Goal: Task Accomplishment & Management: Manage account settings

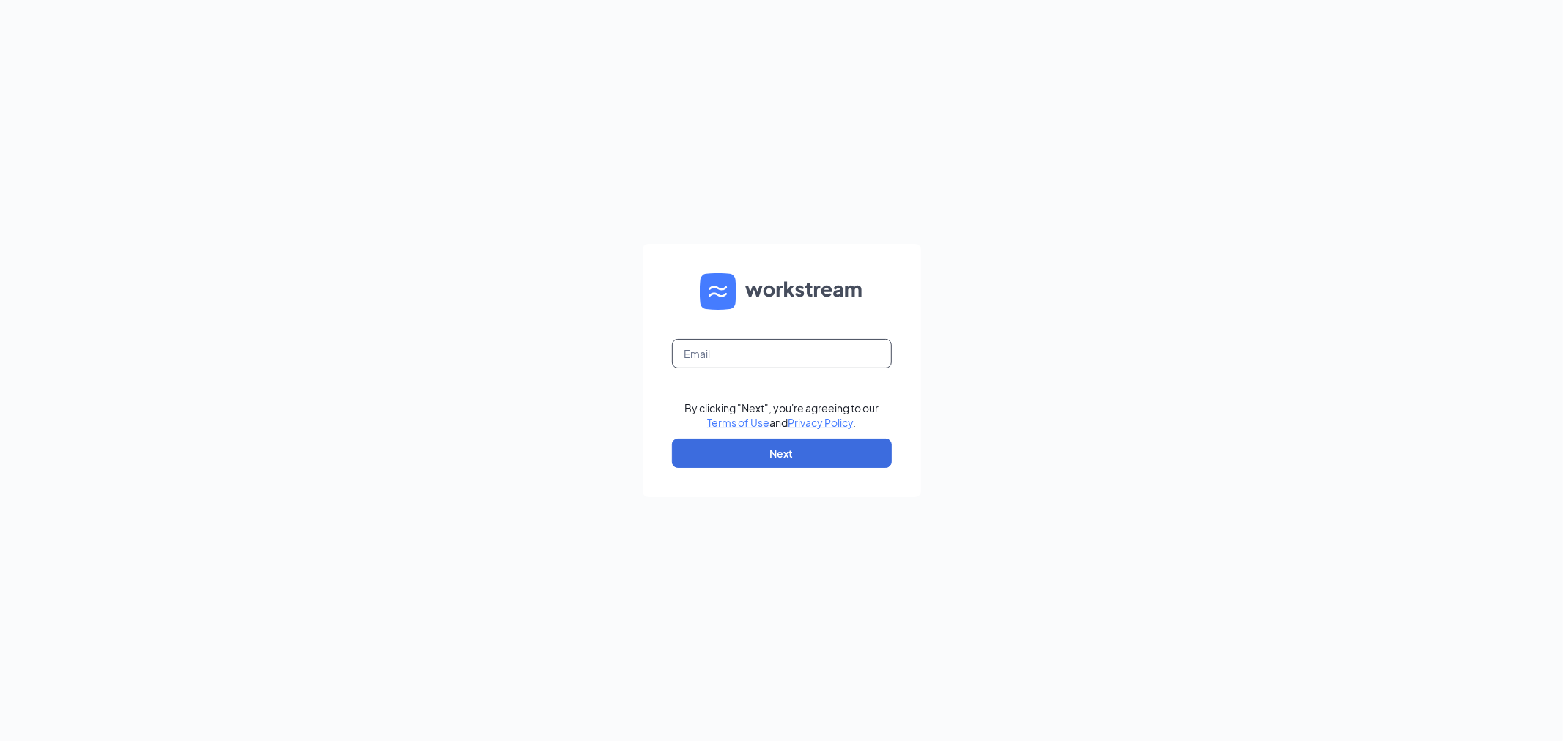
click at [774, 350] on input "text" at bounding box center [782, 353] width 220 height 29
type input "[EMAIL_ADDRESS][DEMOGRAPHIC_DATA][DOMAIN_NAME]"
click at [790, 453] on button "Next" at bounding box center [782, 453] width 220 height 29
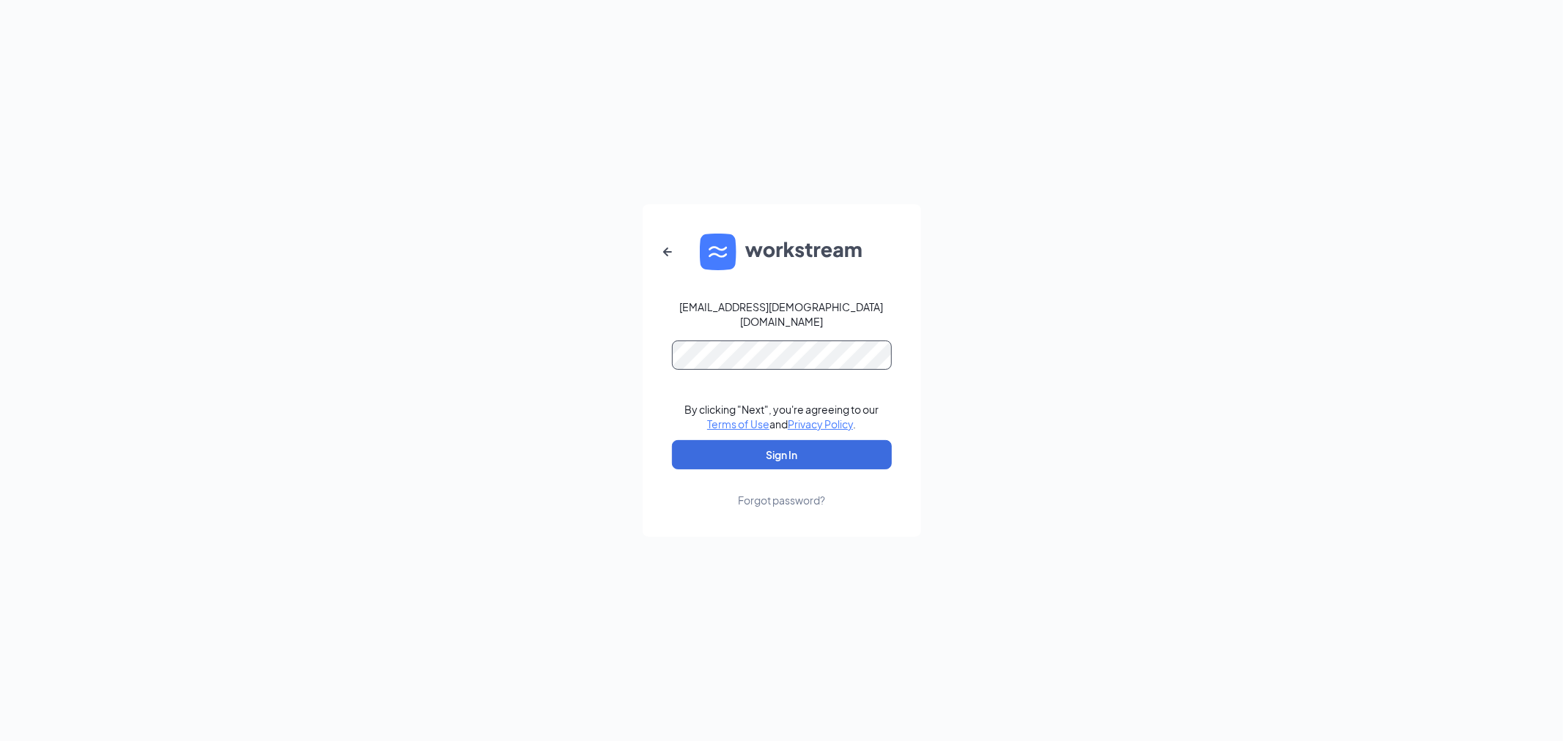
click at [672, 440] on button "Sign In" at bounding box center [782, 454] width 220 height 29
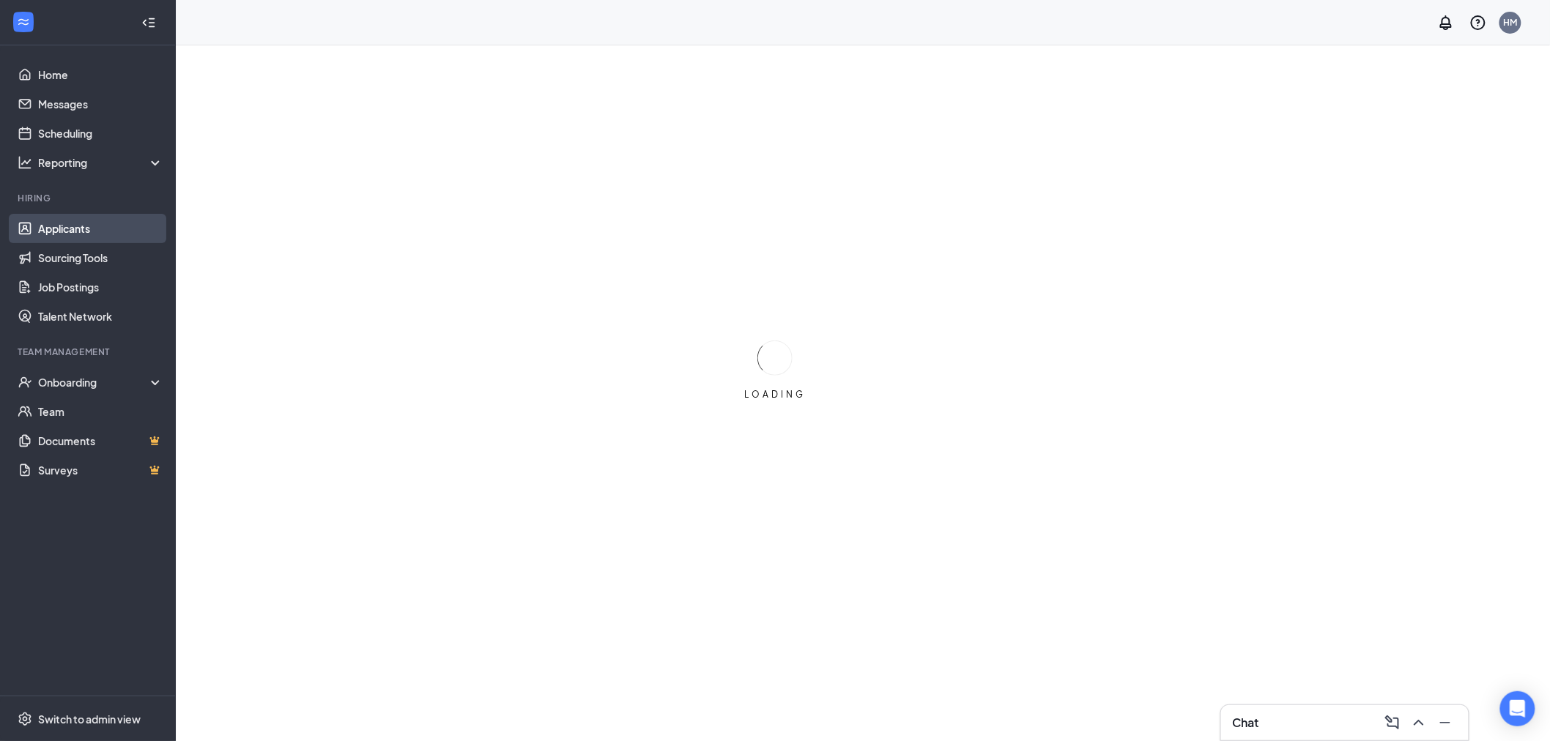
click at [132, 218] on link "Applicants" at bounding box center [100, 228] width 125 height 29
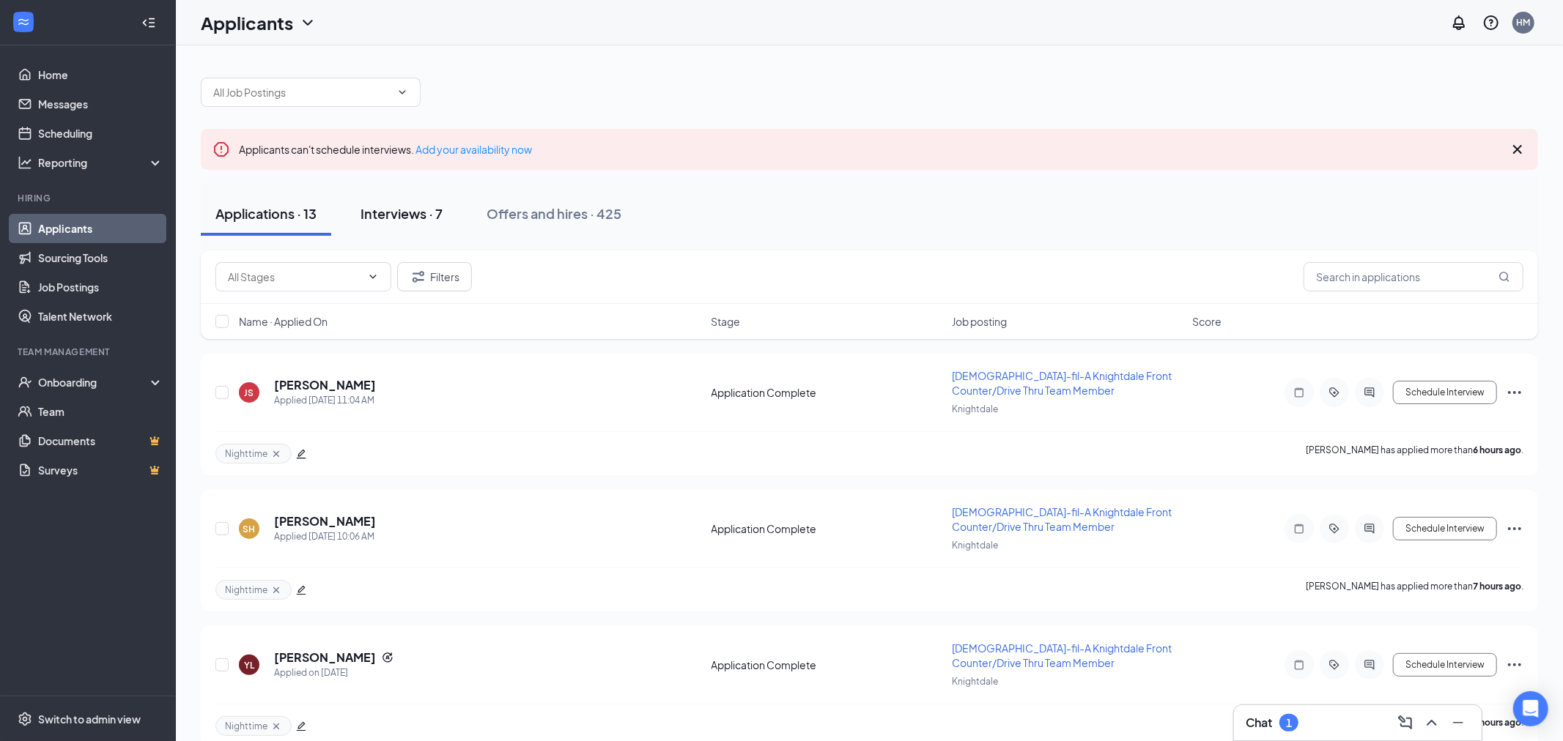
click at [376, 214] on div "Interviews · 7" at bounding box center [401, 213] width 82 height 18
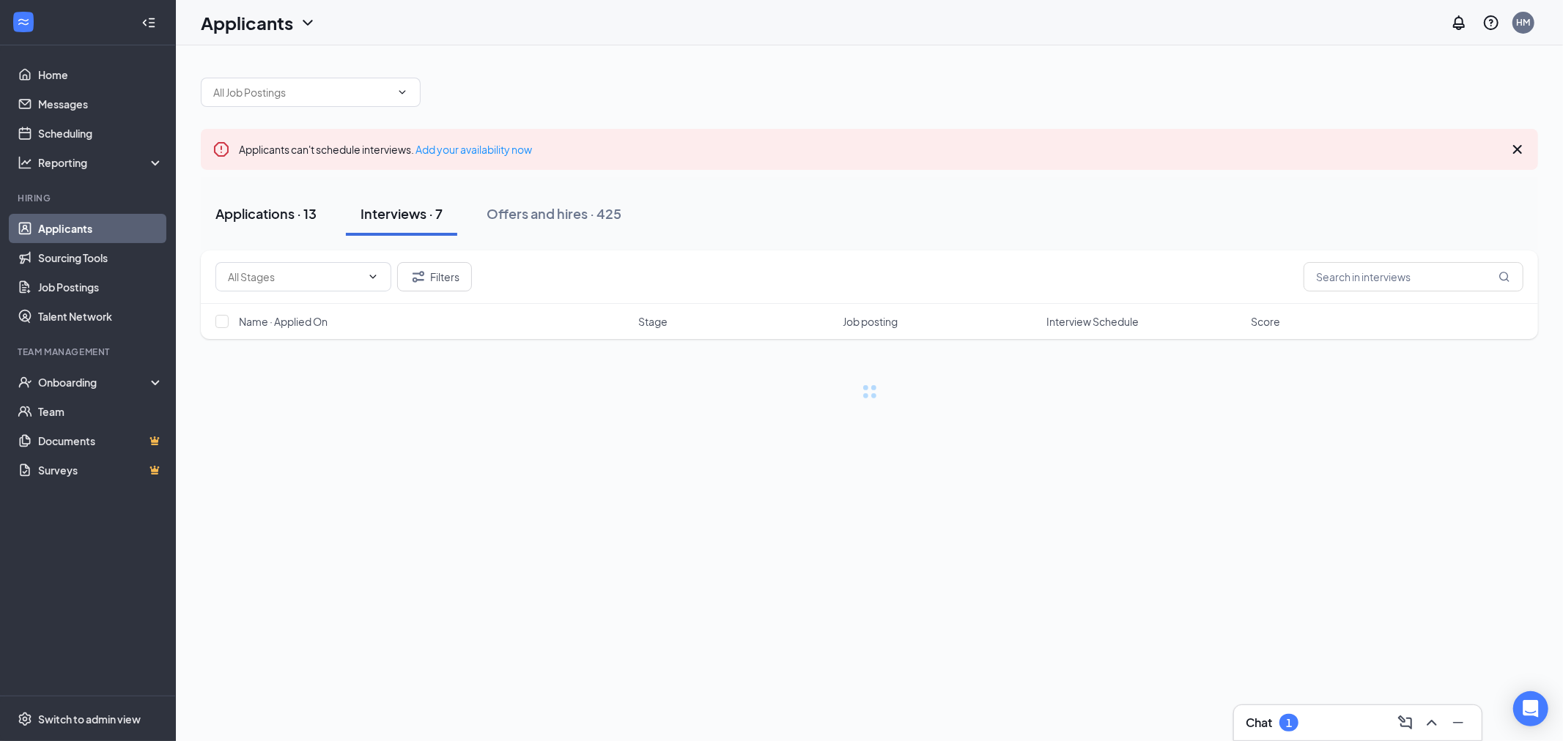
click at [292, 206] on div "Applications · 13" at bounding box center [265, 213] width 101 height 18
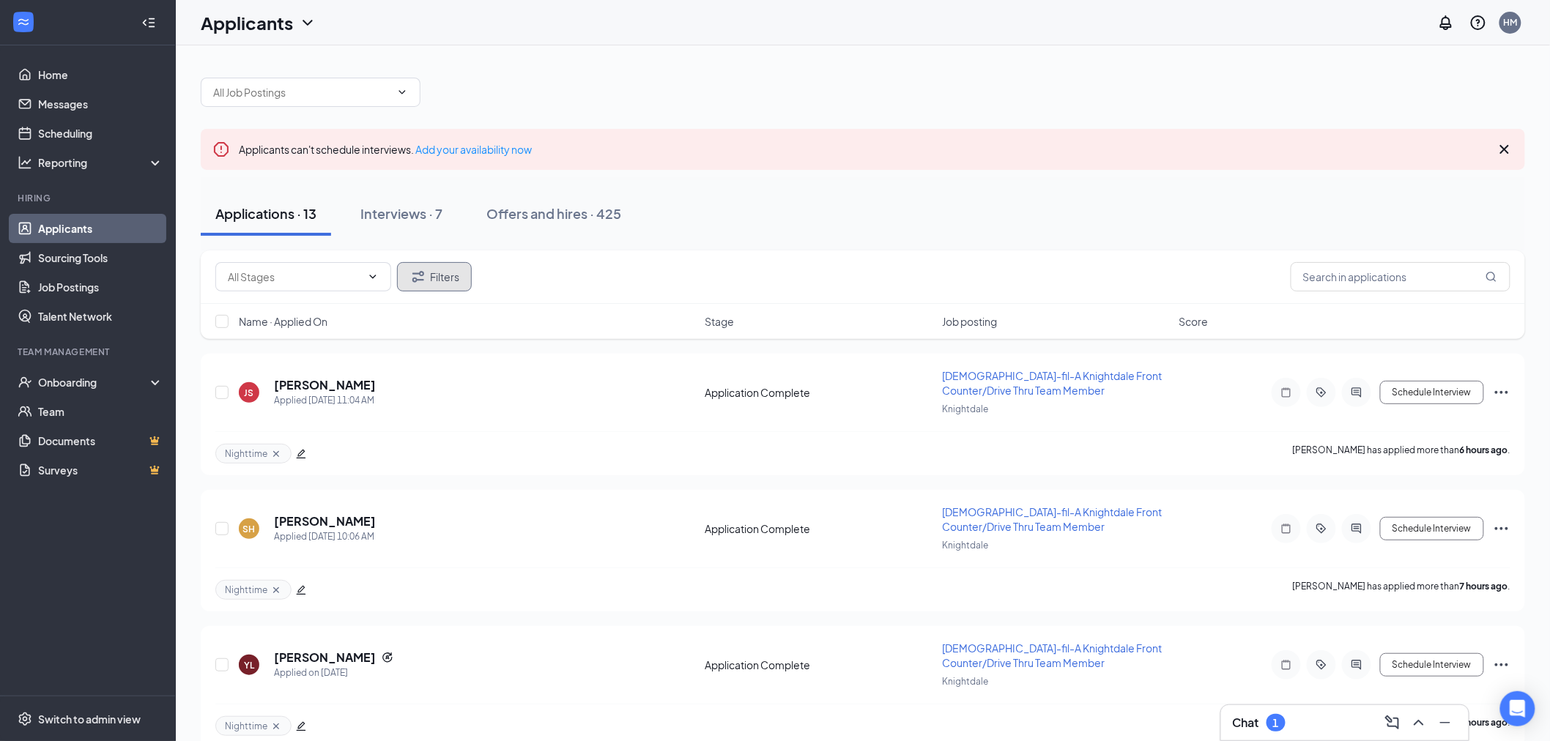
click at [441, 277] on button "Filters" at bounding box center [434, 276] width 75 height 29
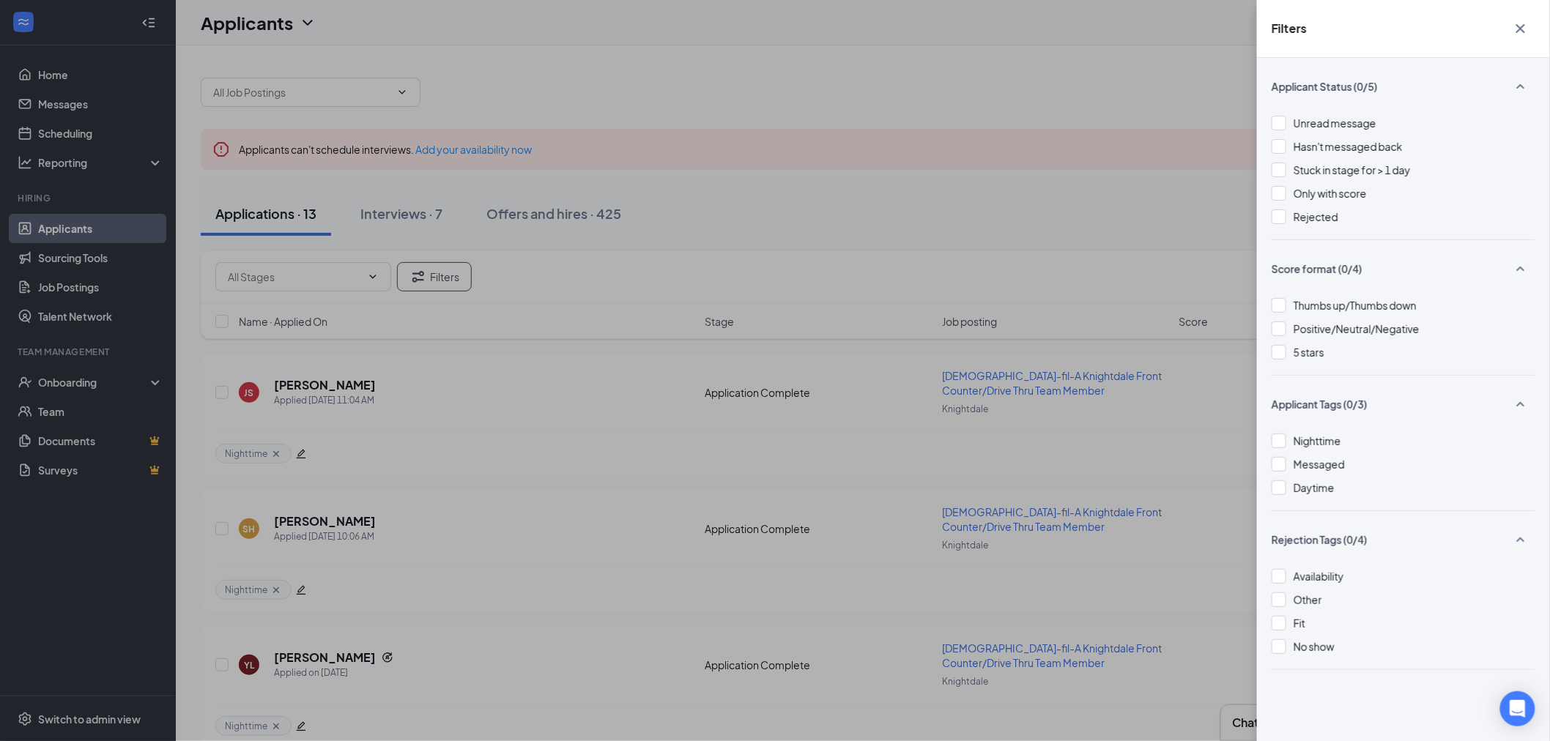
click at [1316, 232] on div "Unread message Hasn't messaged back Stuck in stage for > 1 day Only with score …" at bounding box center [1404, 177] width 264 height 125
click at [1322, 222] on span "Rejected" at bounding box center [1316, 216] width 45 height 13
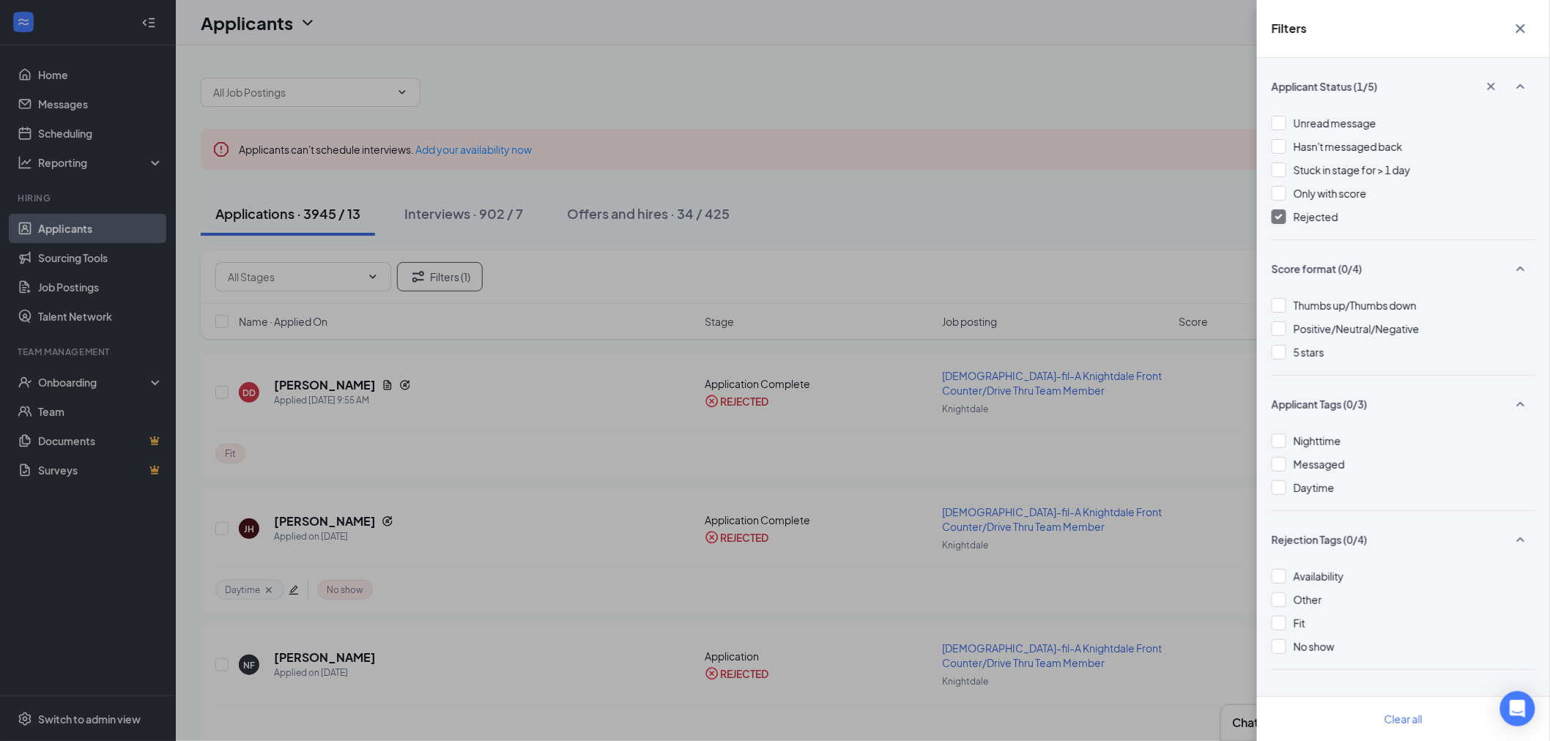
click at [1084, 234] on div "Filters Applicant Status (1/5) Unread message Hasn't messaged back Stuck in sta…" at bounding box center [775, 370] width 1550 height 741
click at [673, 460] on div "Filters Applicant Status (1/5) Unread message Hasn't messaged back Stuck in sta…" at bounding box center [775, 370] width 1550 height 741
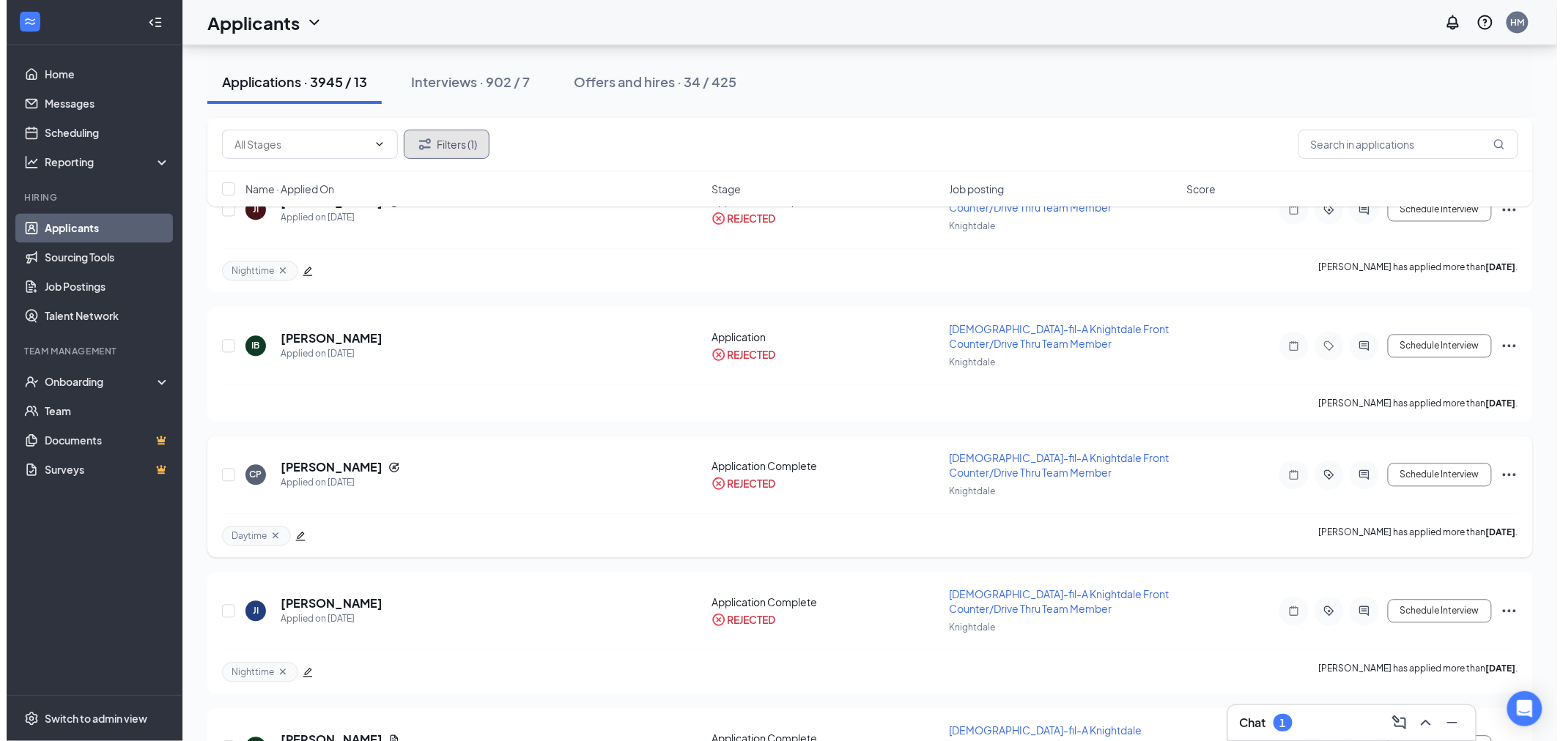
scroll to position [1139, 0]
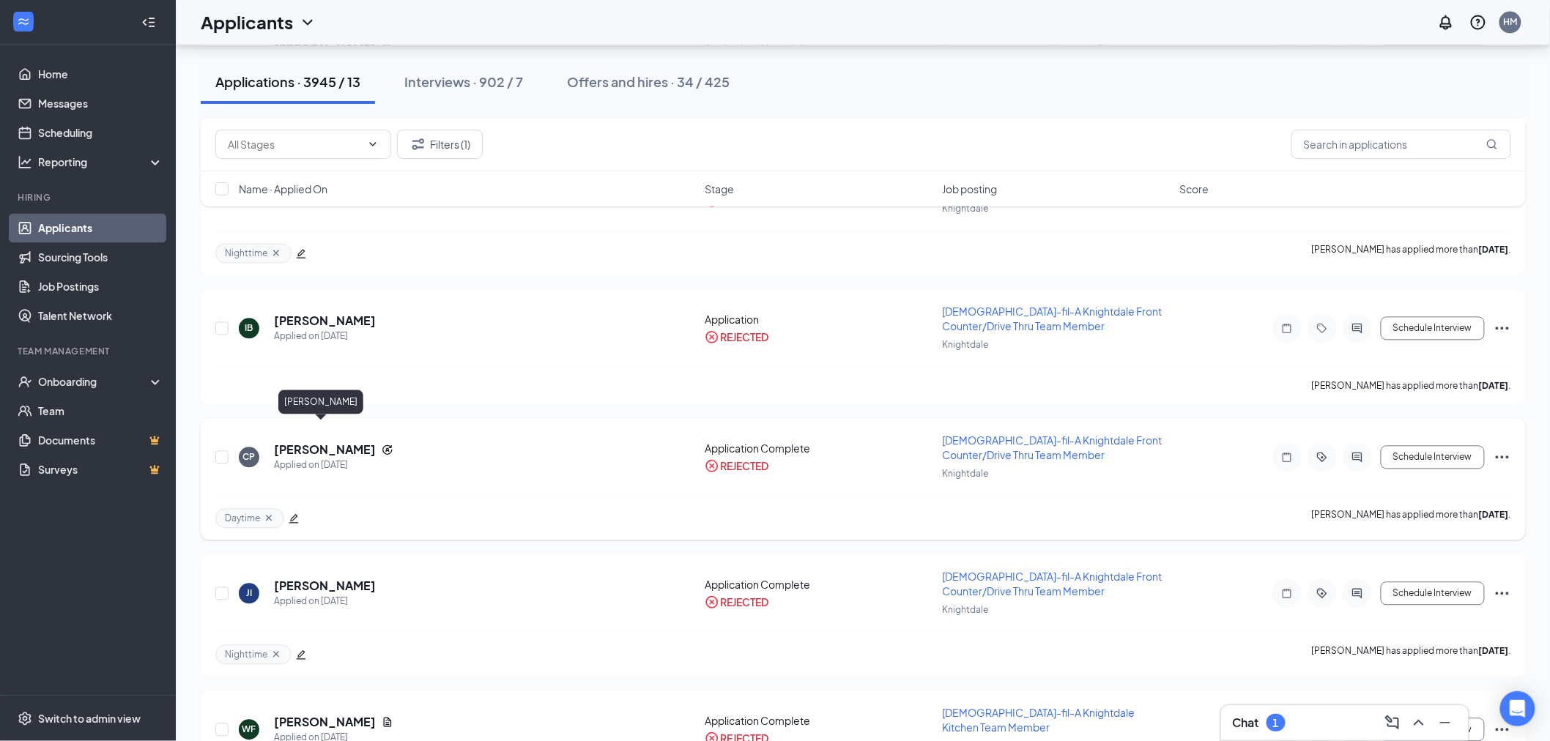
click at [326, 443] on h5 "Clarence Page" at bounding box center [325, 451] width 102 height 16
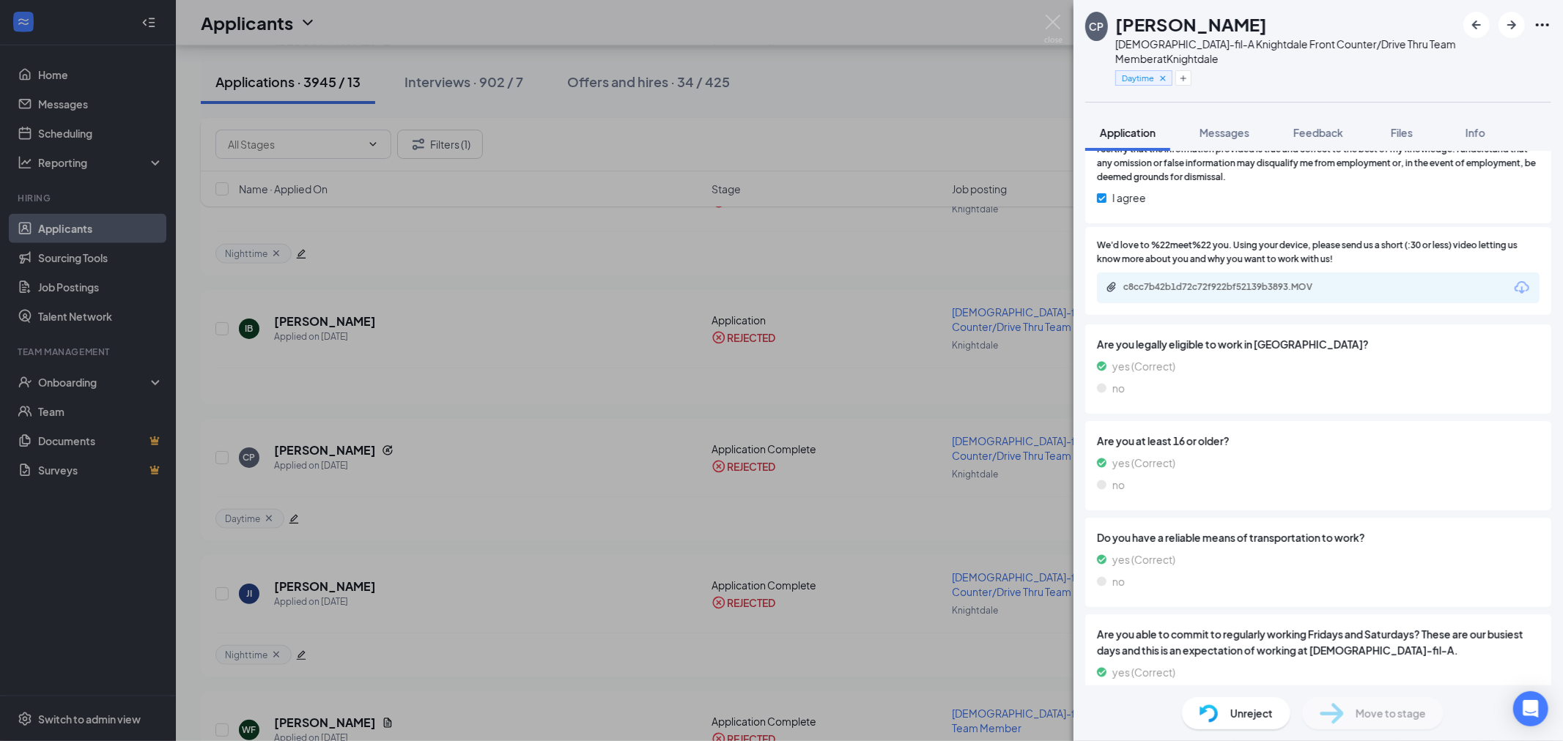
scroll to position [1099, 0]
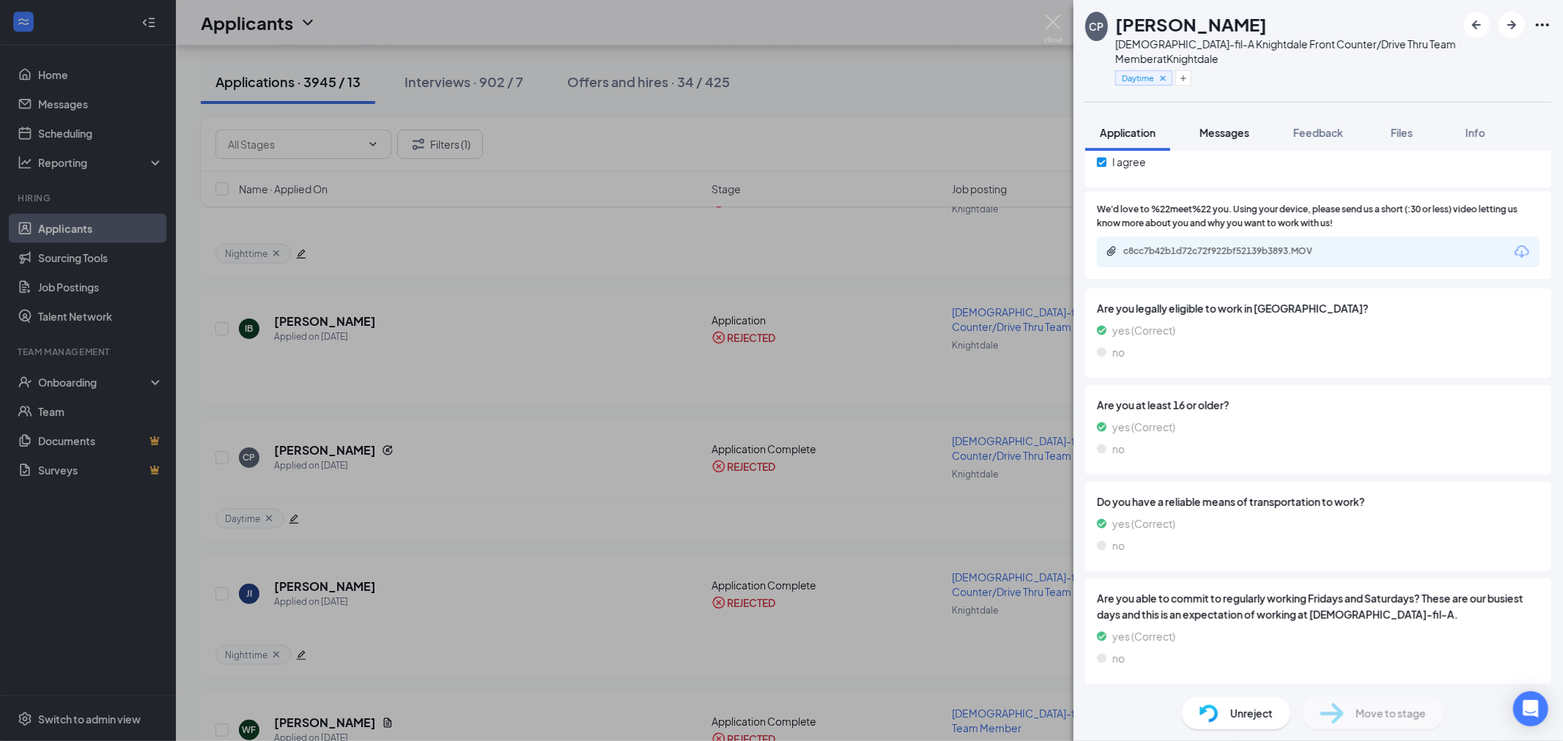
click at [1232, 135] on span "Messages" at bounding box center [1224, 132] width 50 height 13
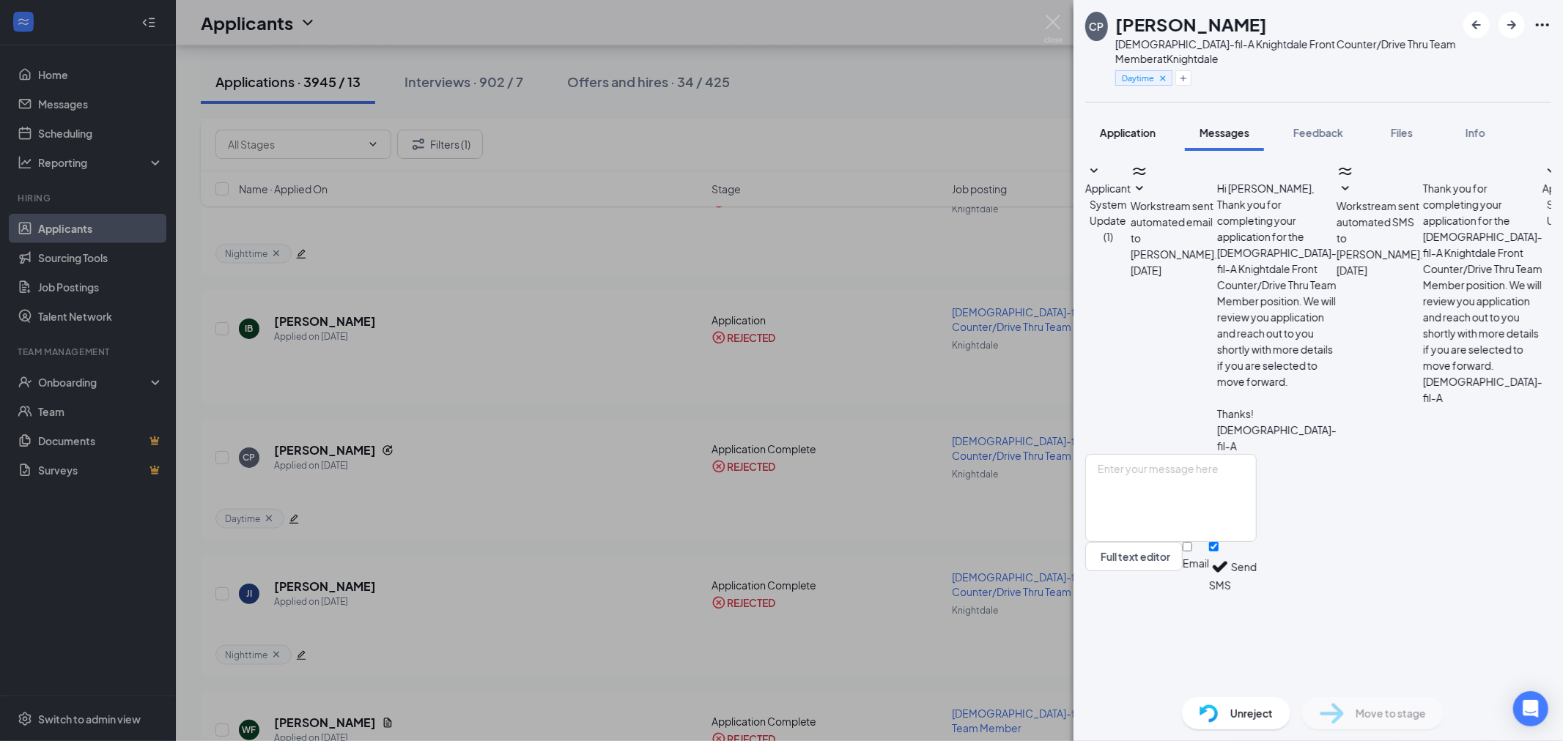
click at [1119, 136] on span "Application" at bounding box center [1128, 132] width 56 height 13
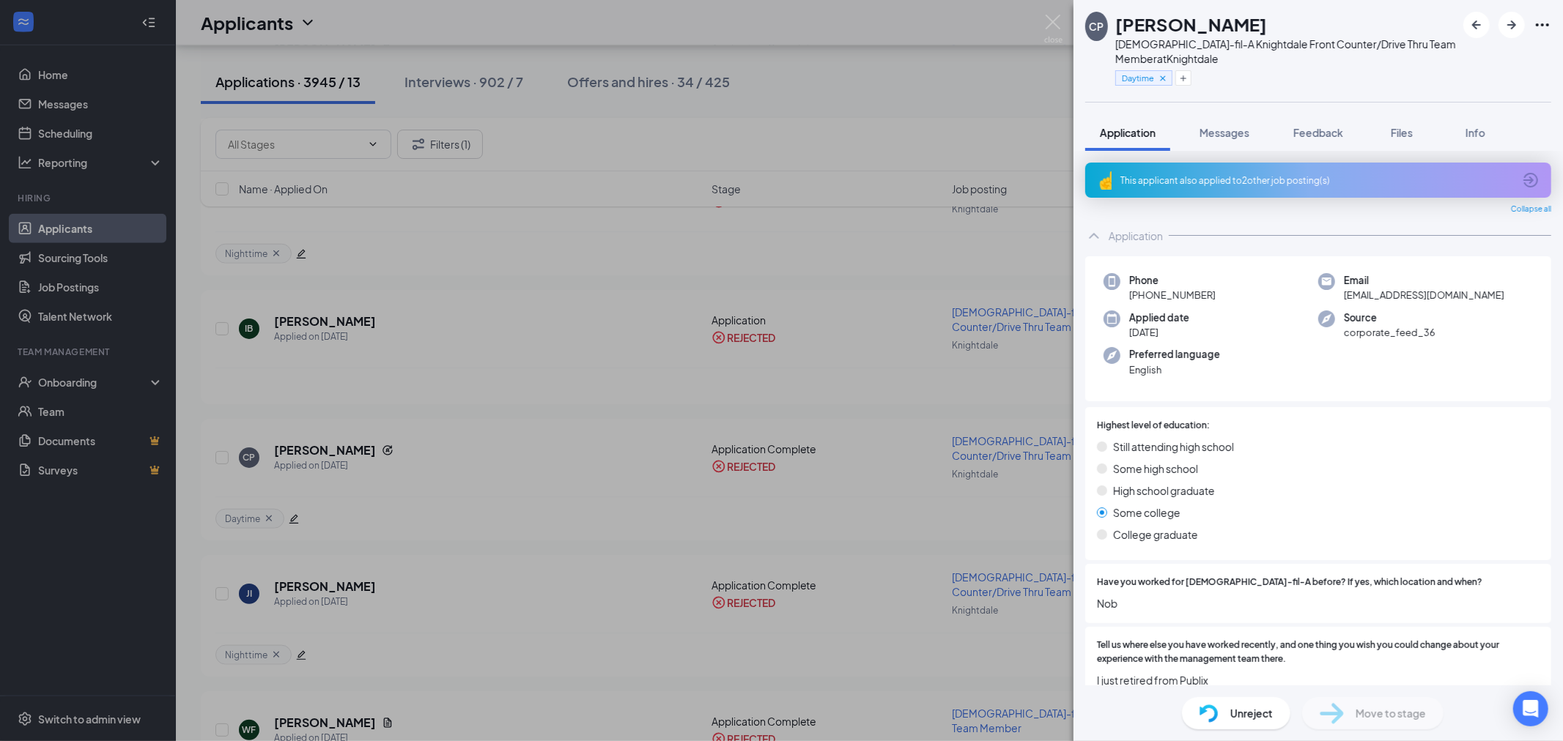
click at [1522, 174] on icon "ArrowCircle" at bounding box center [1531, 180] width 18 height 18
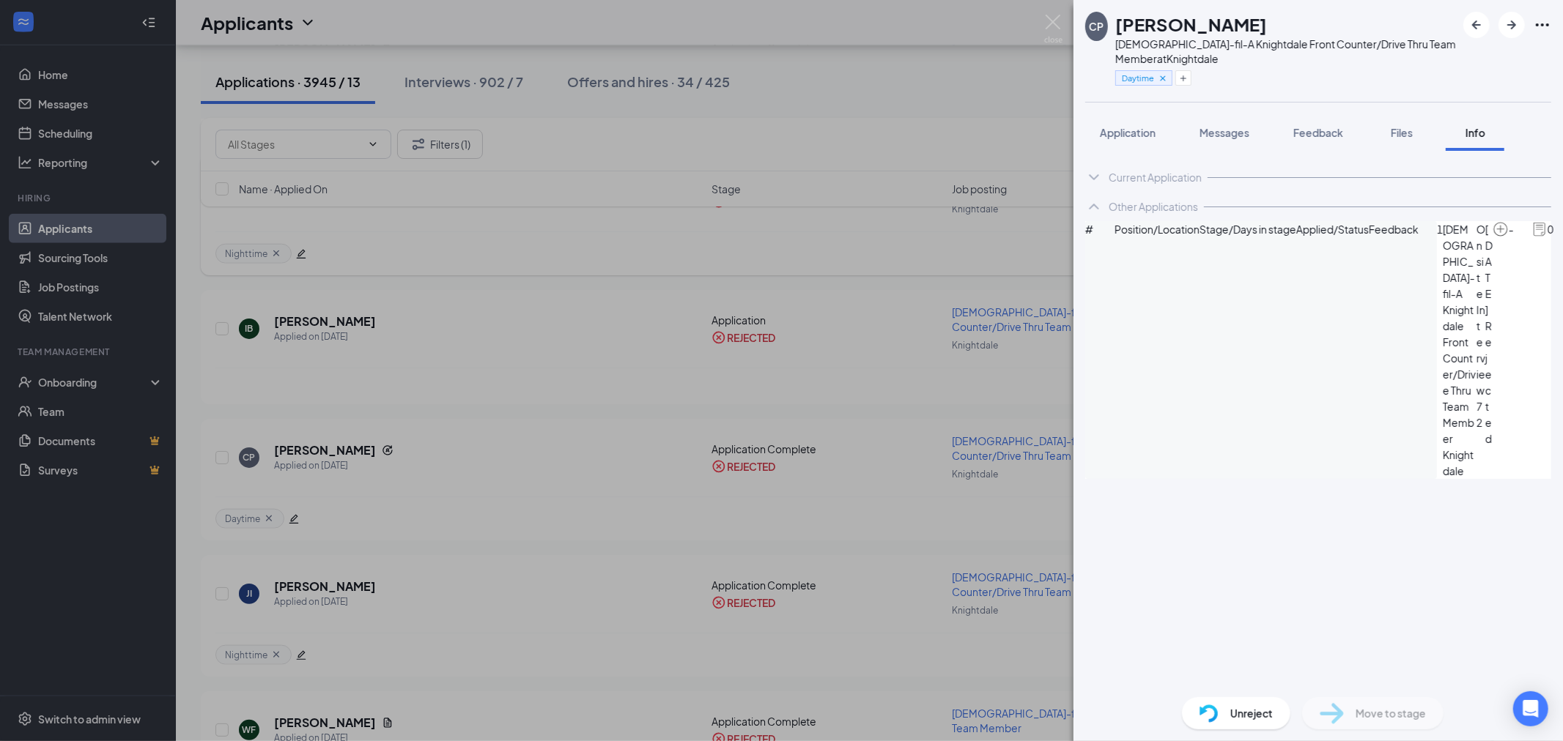
click at [942, 330] on div "CP Clarence Page Chick-fil-A Knightdale Front Counter/Drive Thru Team Member at…" at bounding box center [781, 370] width 1563 height 741
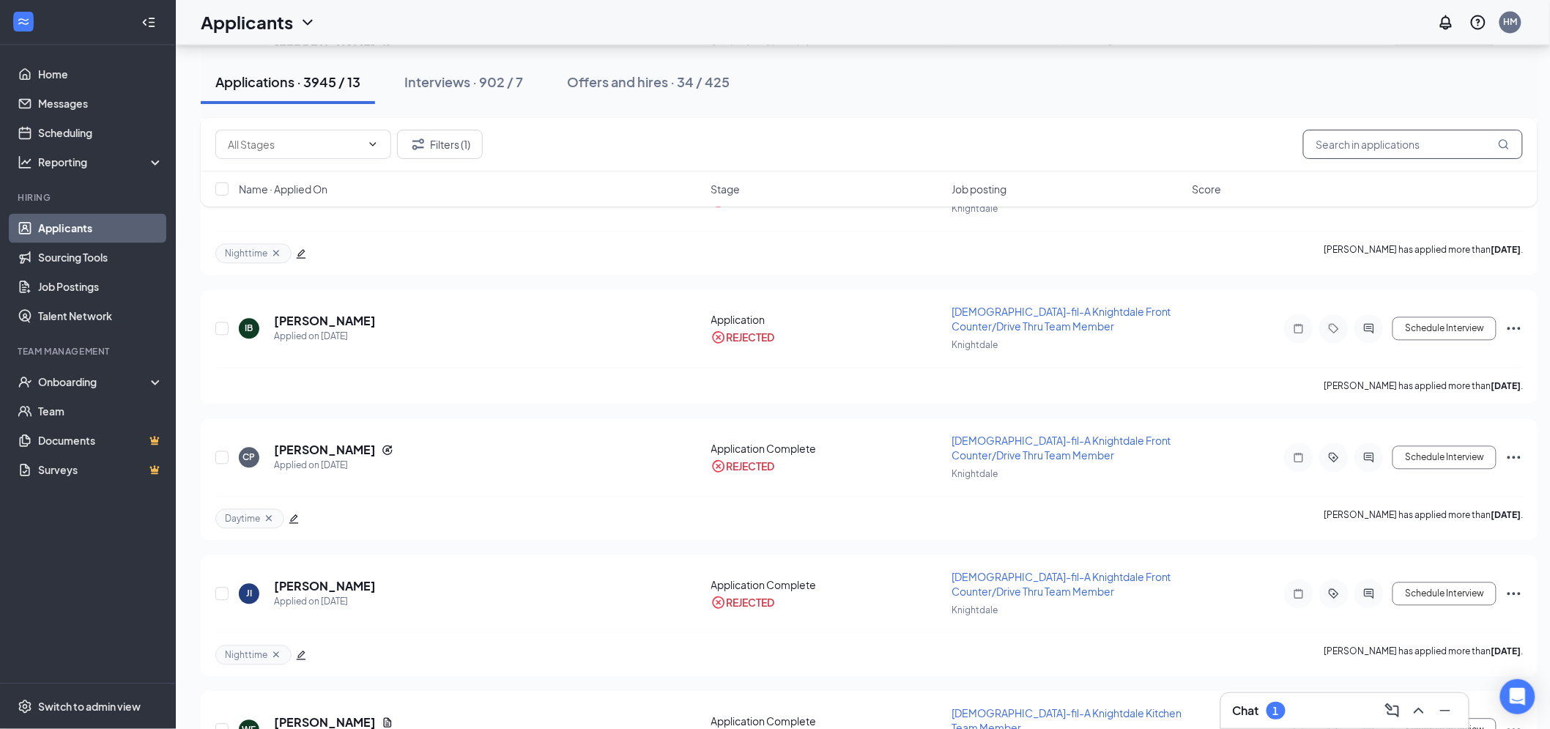
click at [1326, 147] on input "text" at bounding box center [1413, 144] width 220 height 29
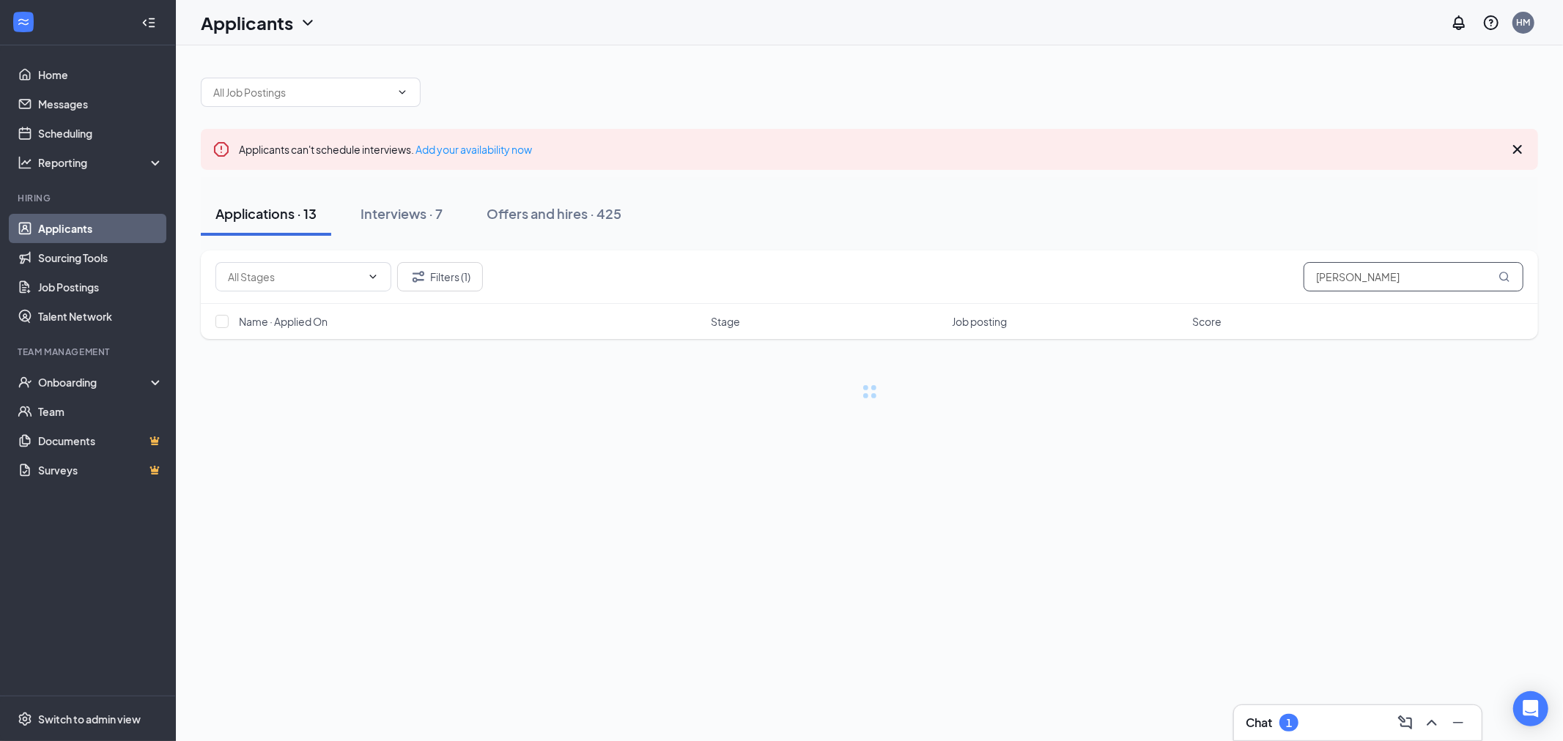
type input "clarence"
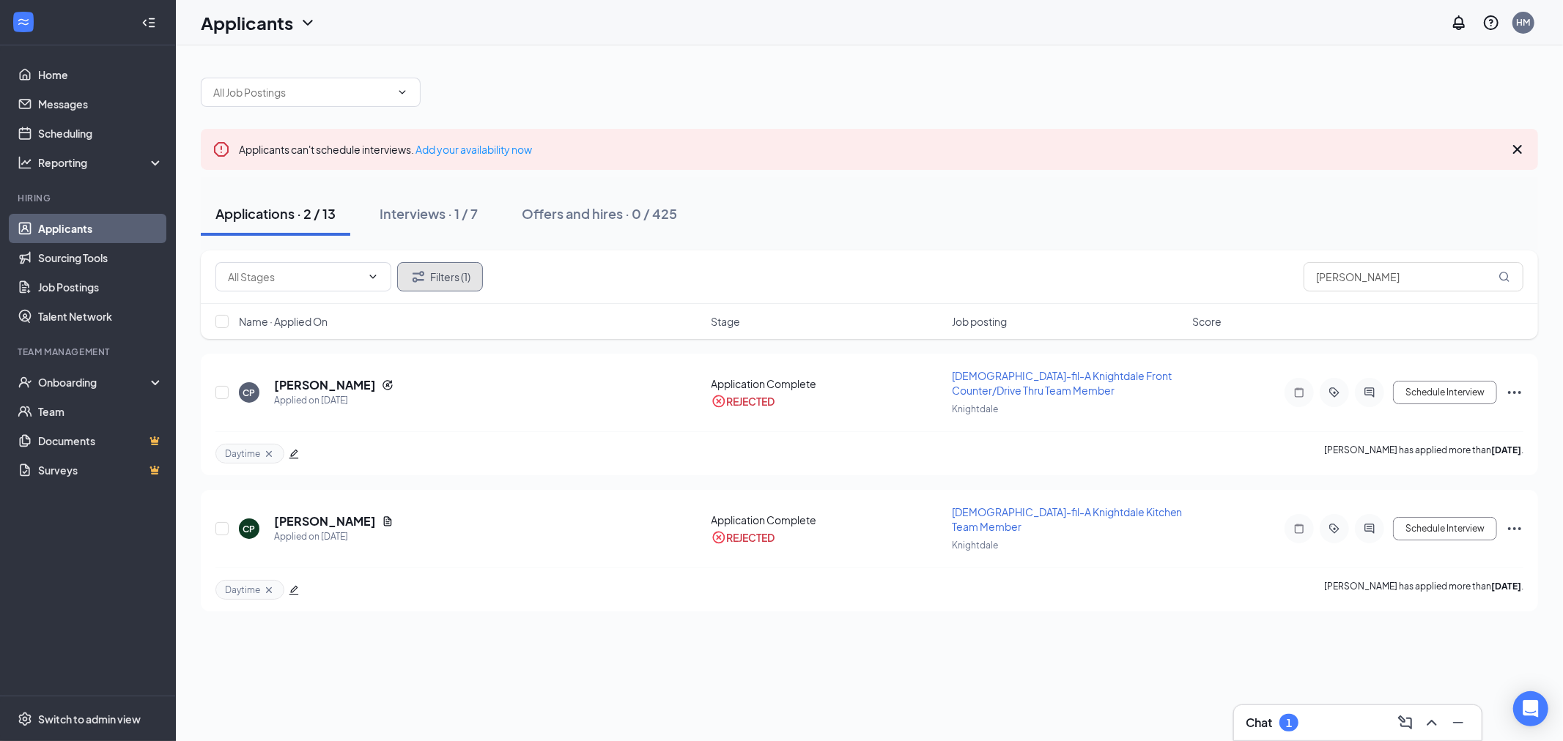
click at [420, 282] on icon "Filter" at bounding box center [419, 277] width 18 height 18
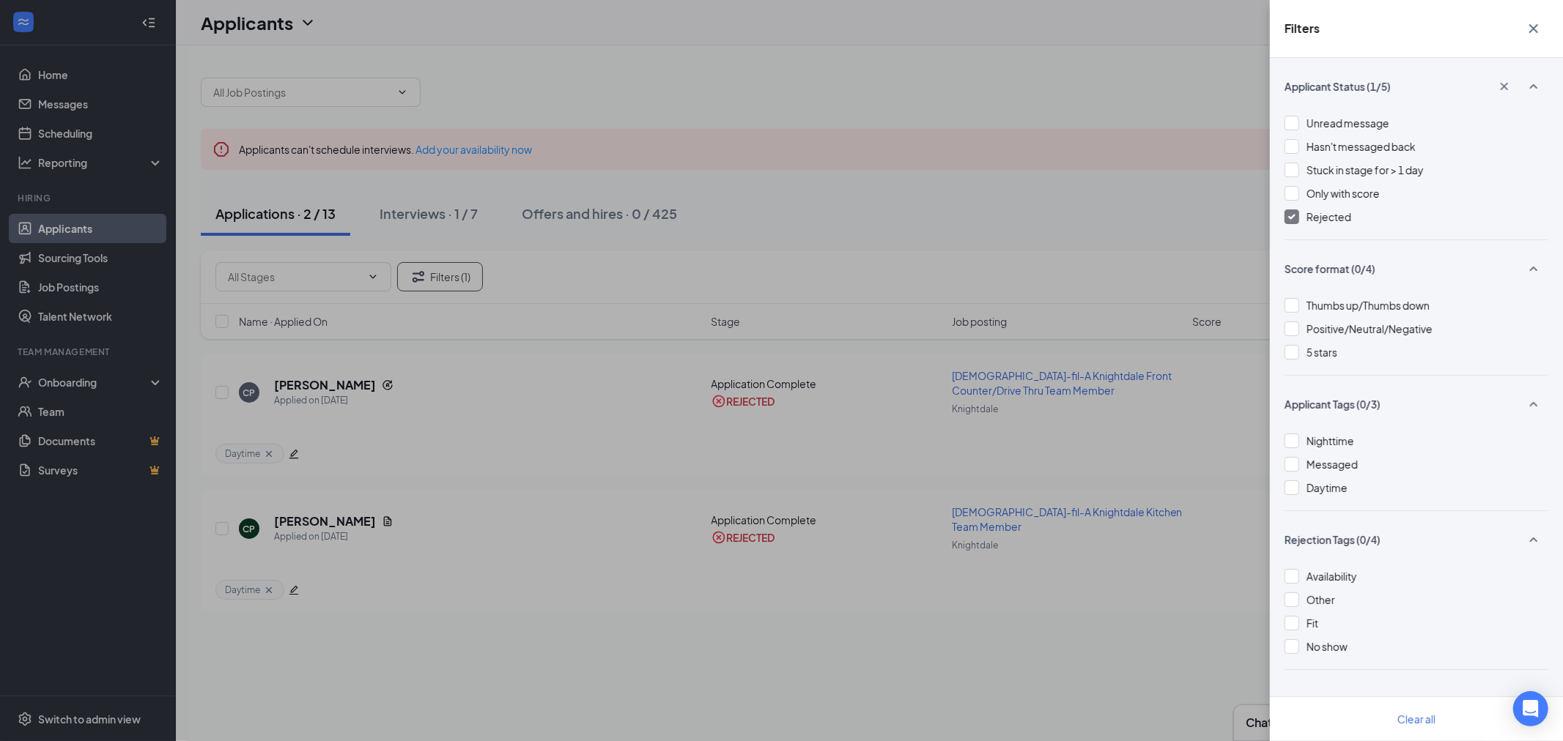
click at [948, 211] on div "Filters Applicant Status (1/5) Unread message Hasn't messaged back Stuck in sta…" at bounding box center [781, 370] width 1563 height 741
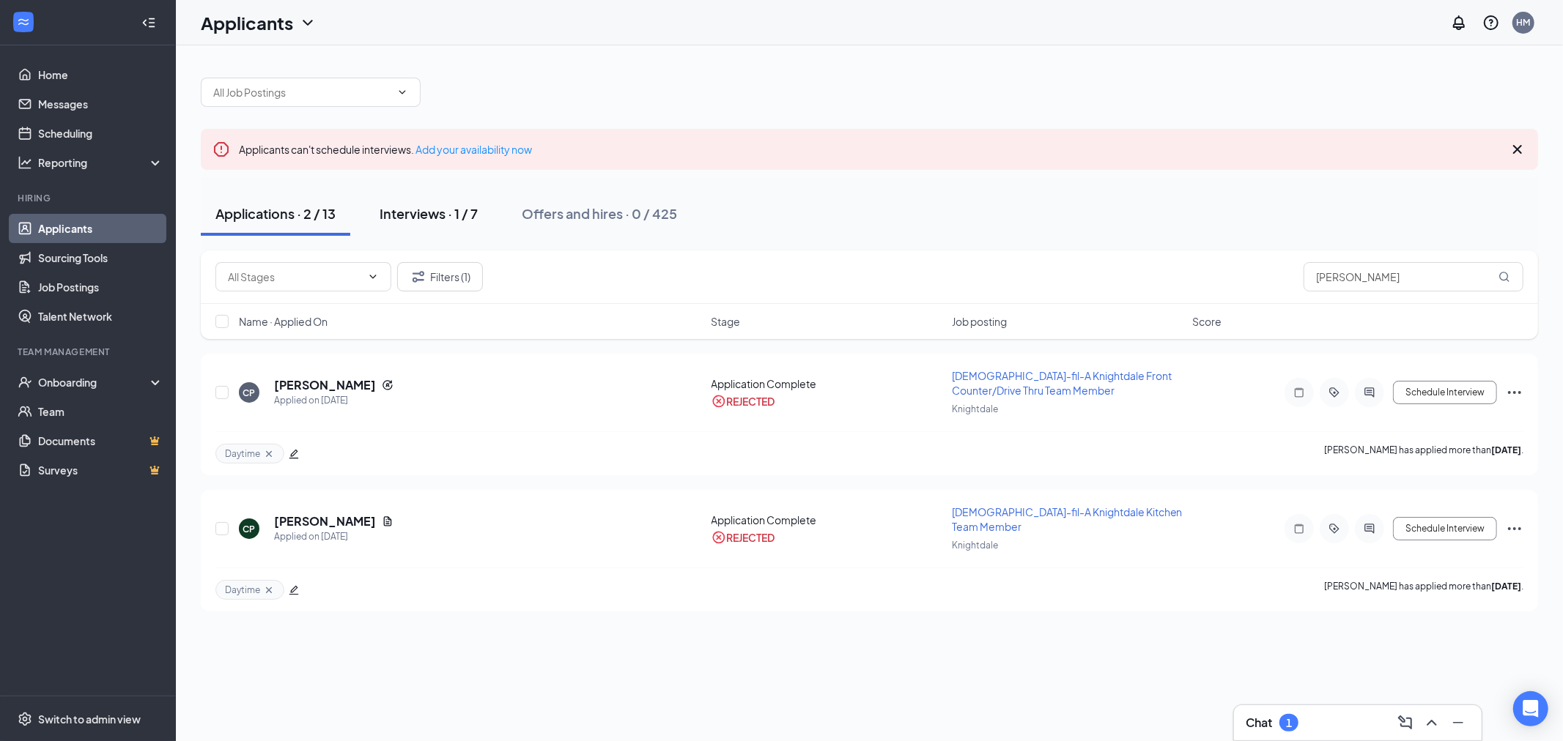
click at [397, 206] on div "Interviews · 1 / 7" at bounding box center [429, 213] width 98 height 18
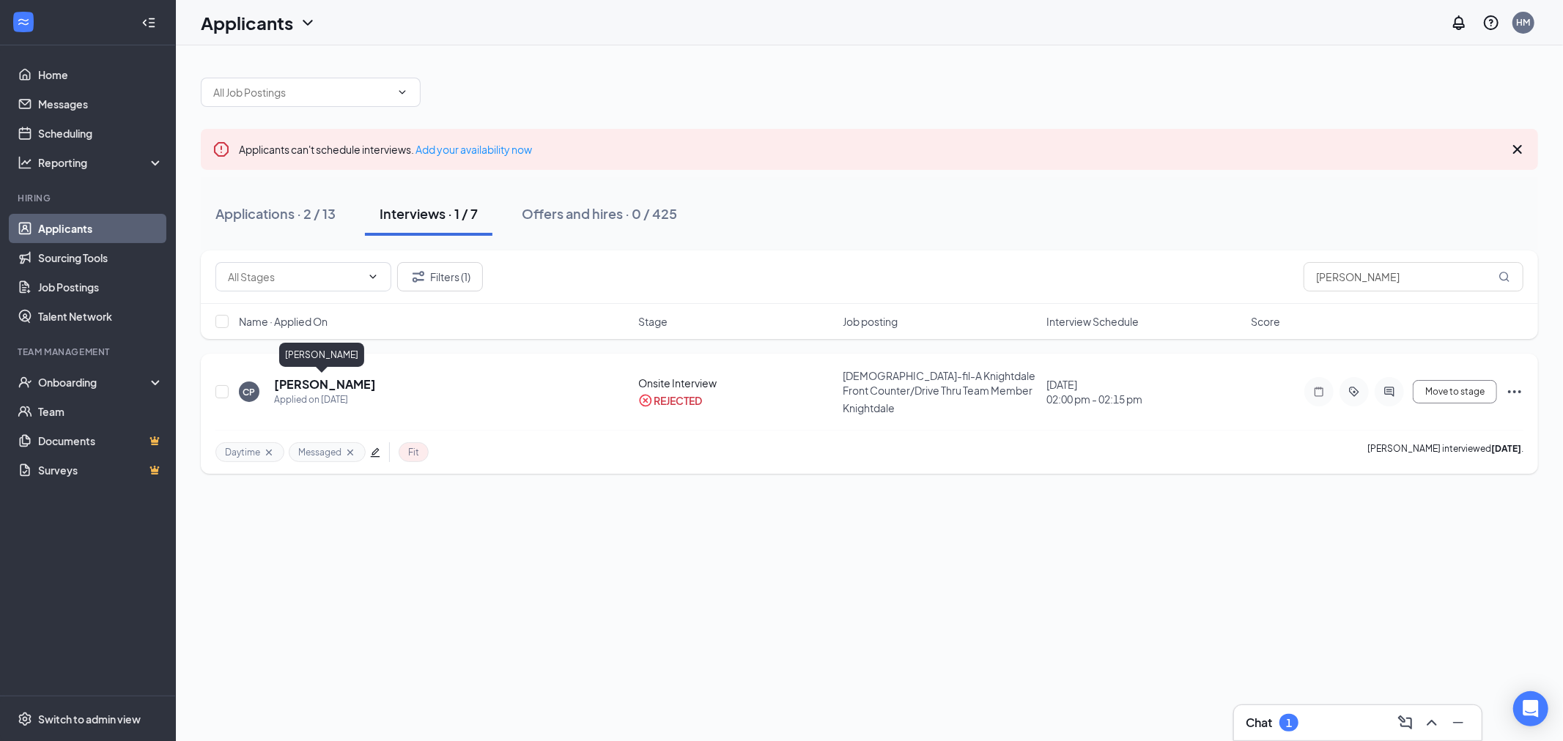
click at [309, 383] on h5 "Clarence Pagec" at bounding box center [325, 385] width 102 height 16
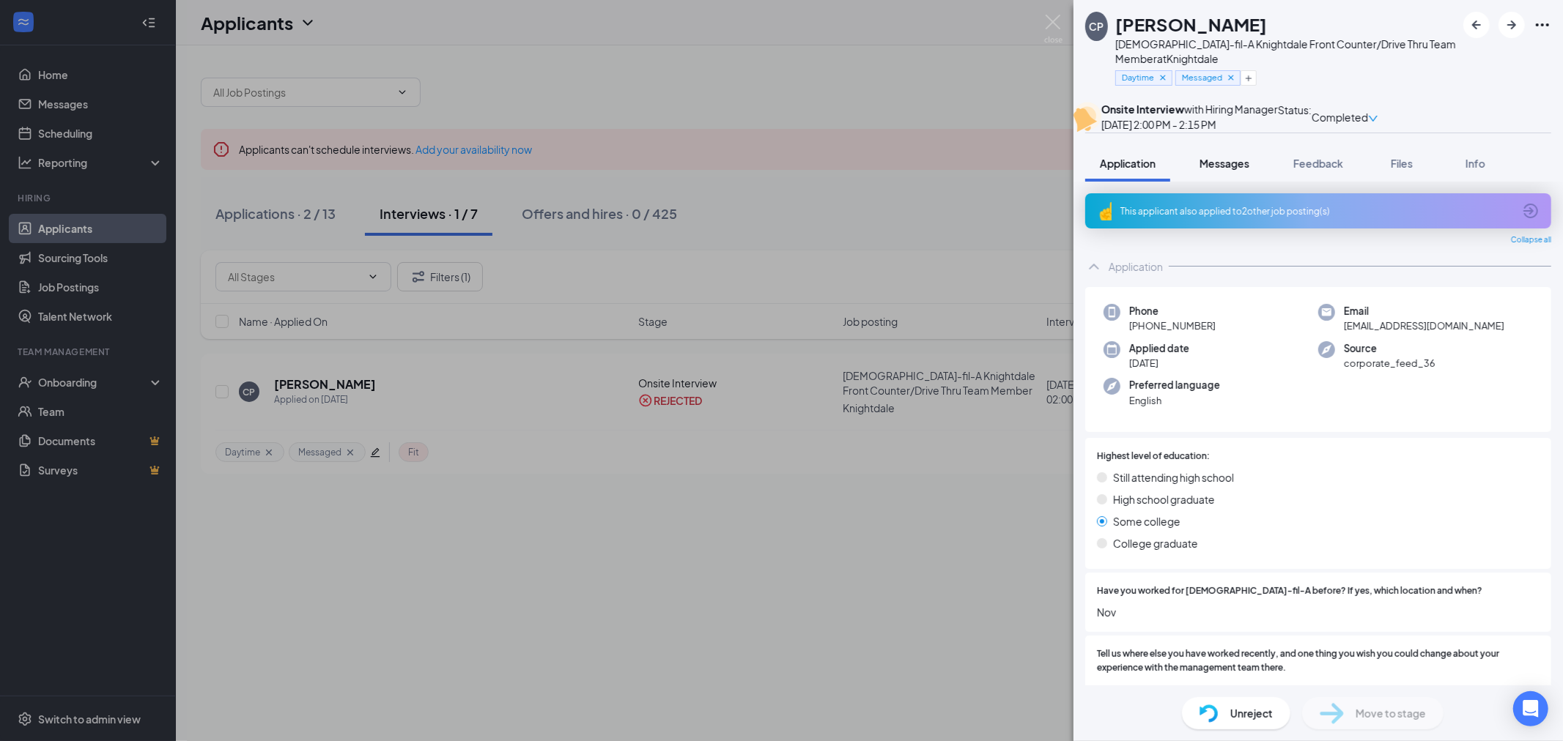
click at [1233, 171] on div "Messages" at bounding box center [1224, 163] width 50 height 15
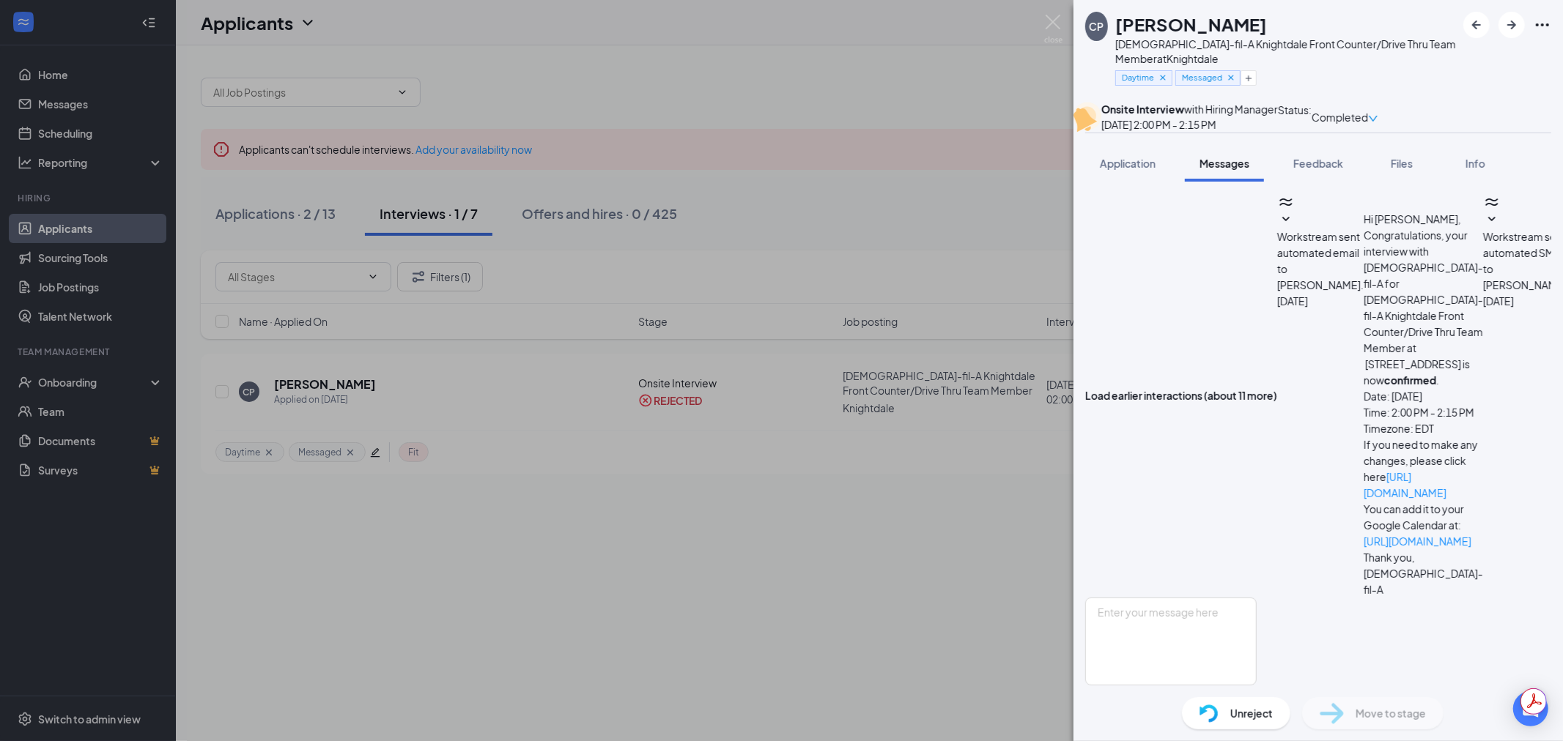
scroll to position [328, 0]
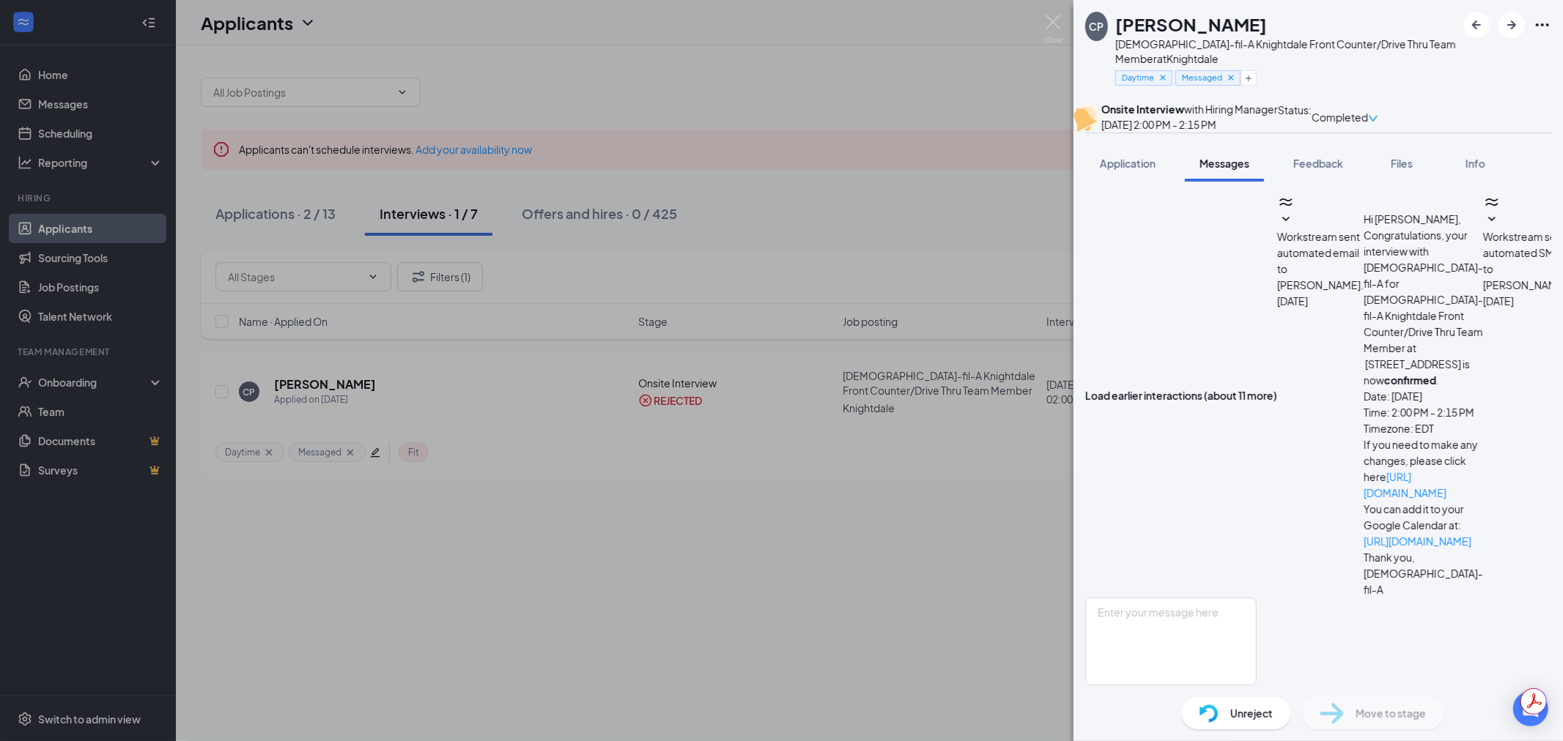
click at [1124, 182] on button "Application" at bounding box center [1127, 163] width 85 height 37
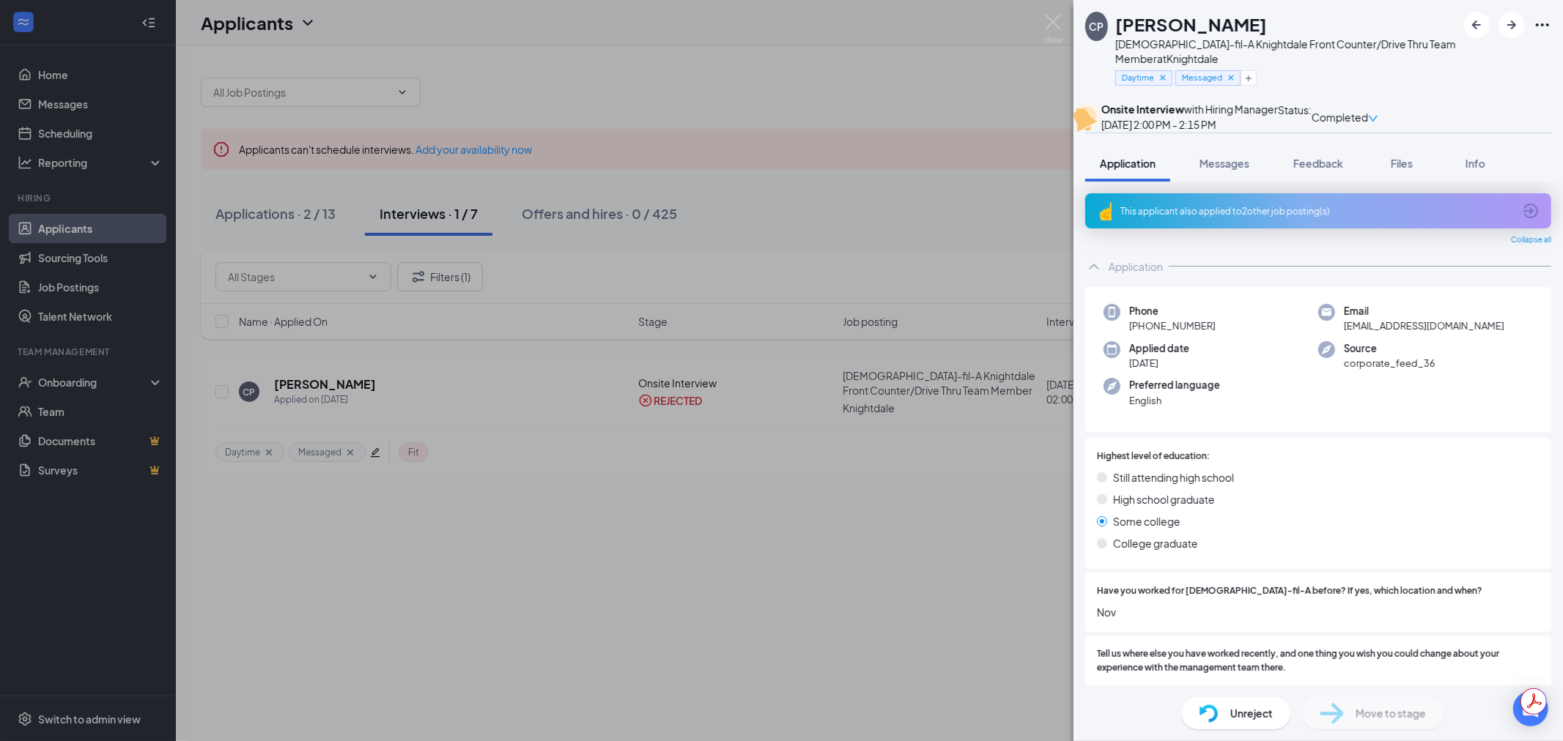
click at [1257, 508] on div "High school graduate" at bounding box center [1318, 500] width 443 height 16
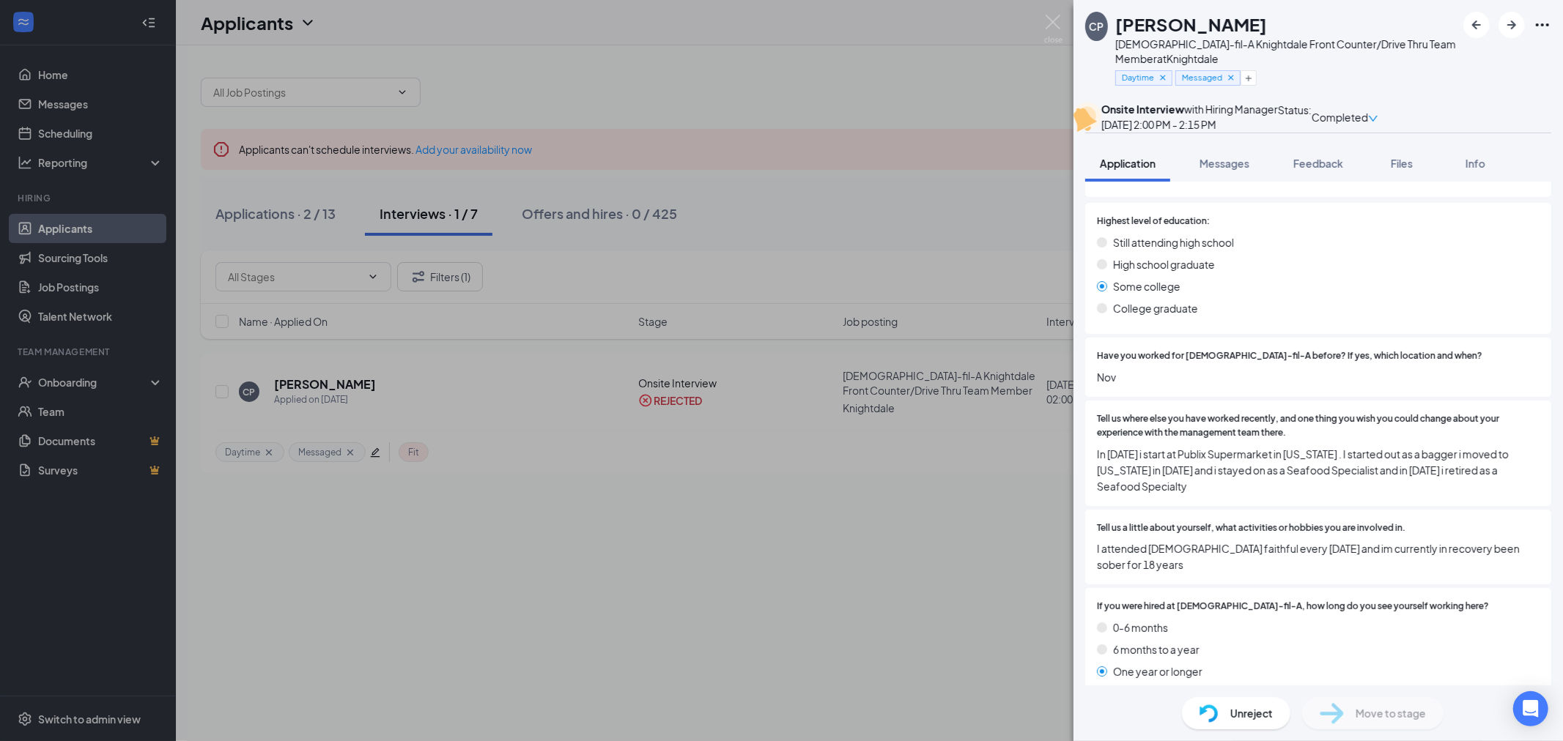
scroll to position [244, 0]
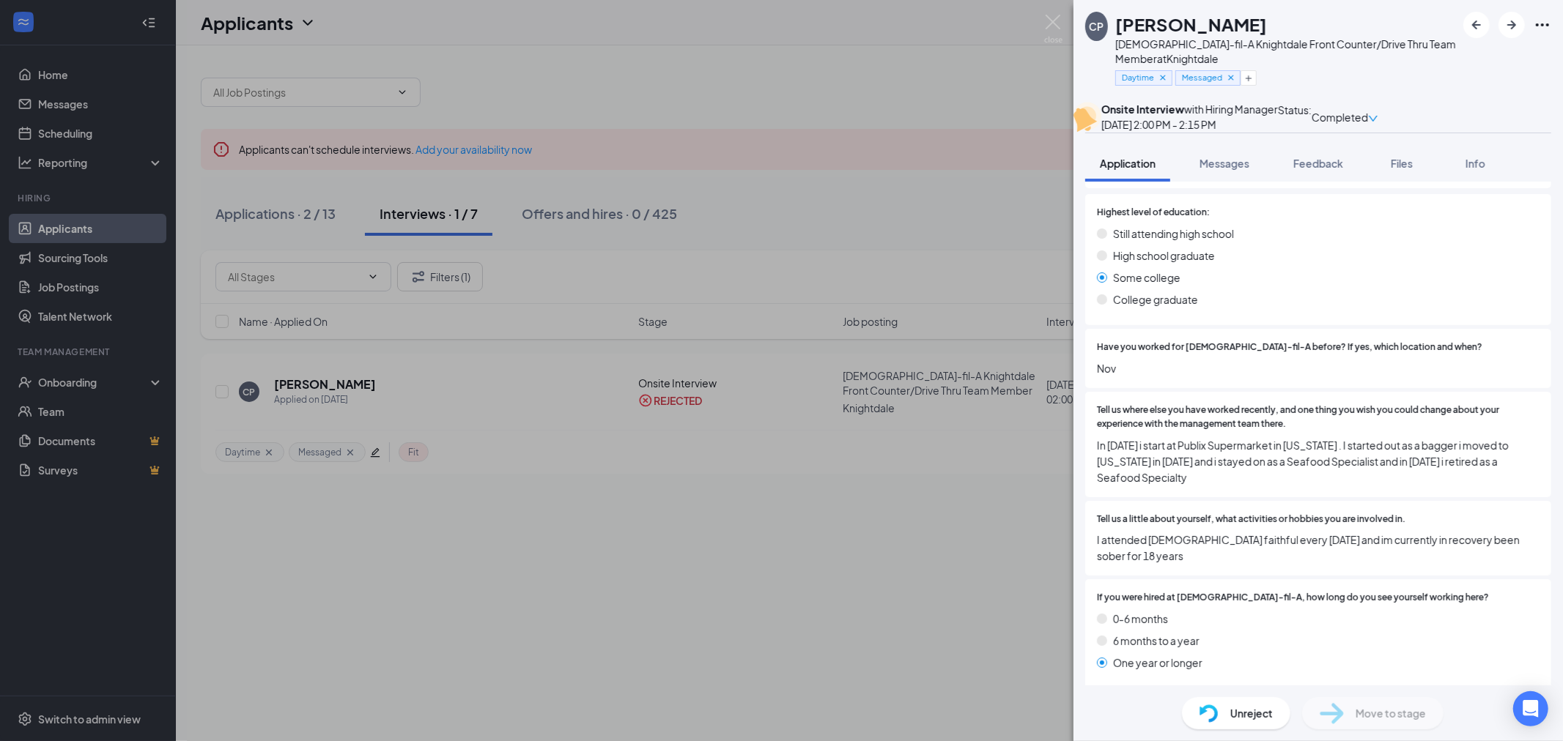
click at [916, 543] on div "CP Clarence Pagec Chick-fil-A Knightdale Front Counter/Drive Thru Team Member a…" at bounding box center [781, 370] width 1563 height 741
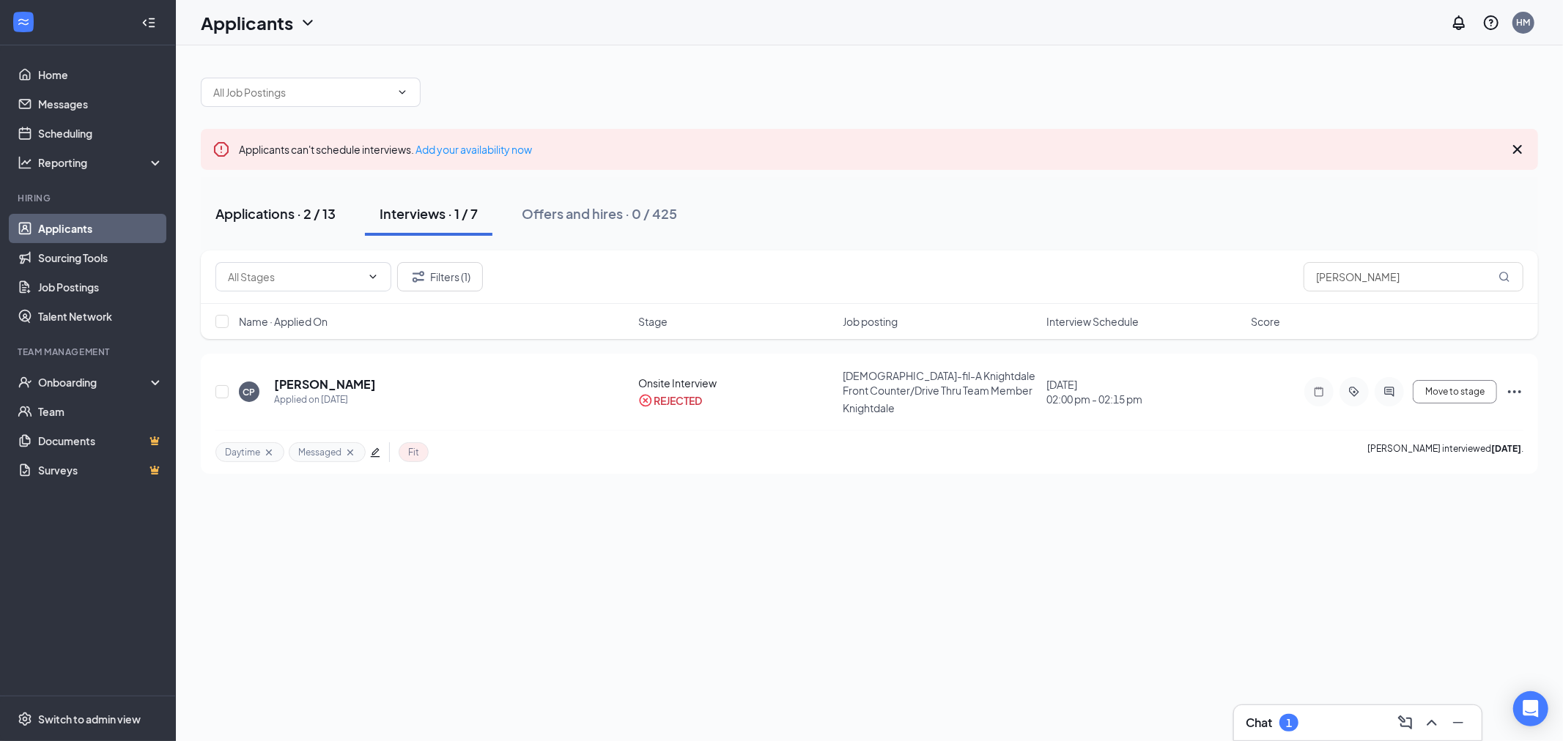
click at [271, 227] on button "Applications · 2 / 13" at bounding box center [275, 214] width 149 height 44
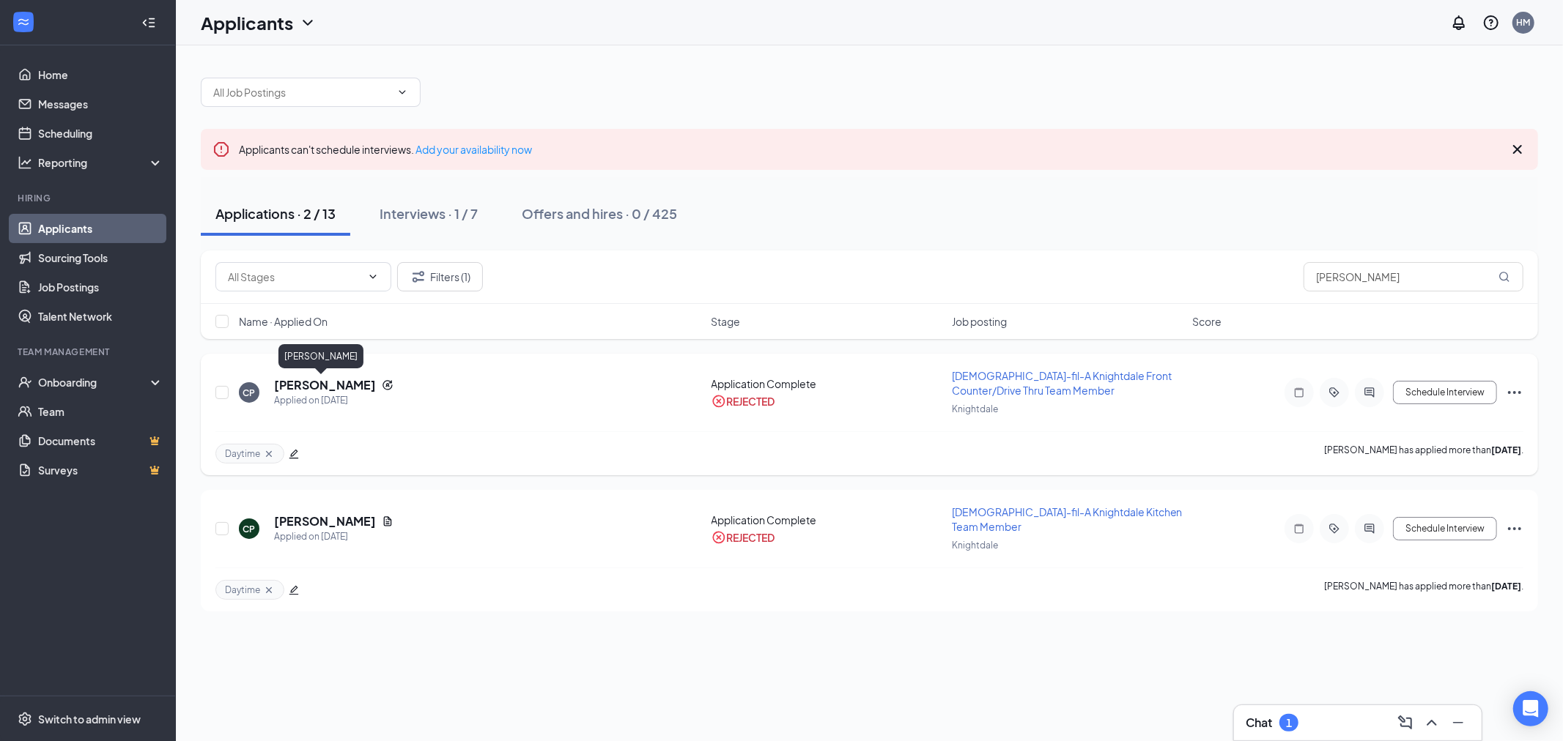
click at [294, 382] on h5 "Clarence Page" at bounding box center [325, 385] width 102 height 16
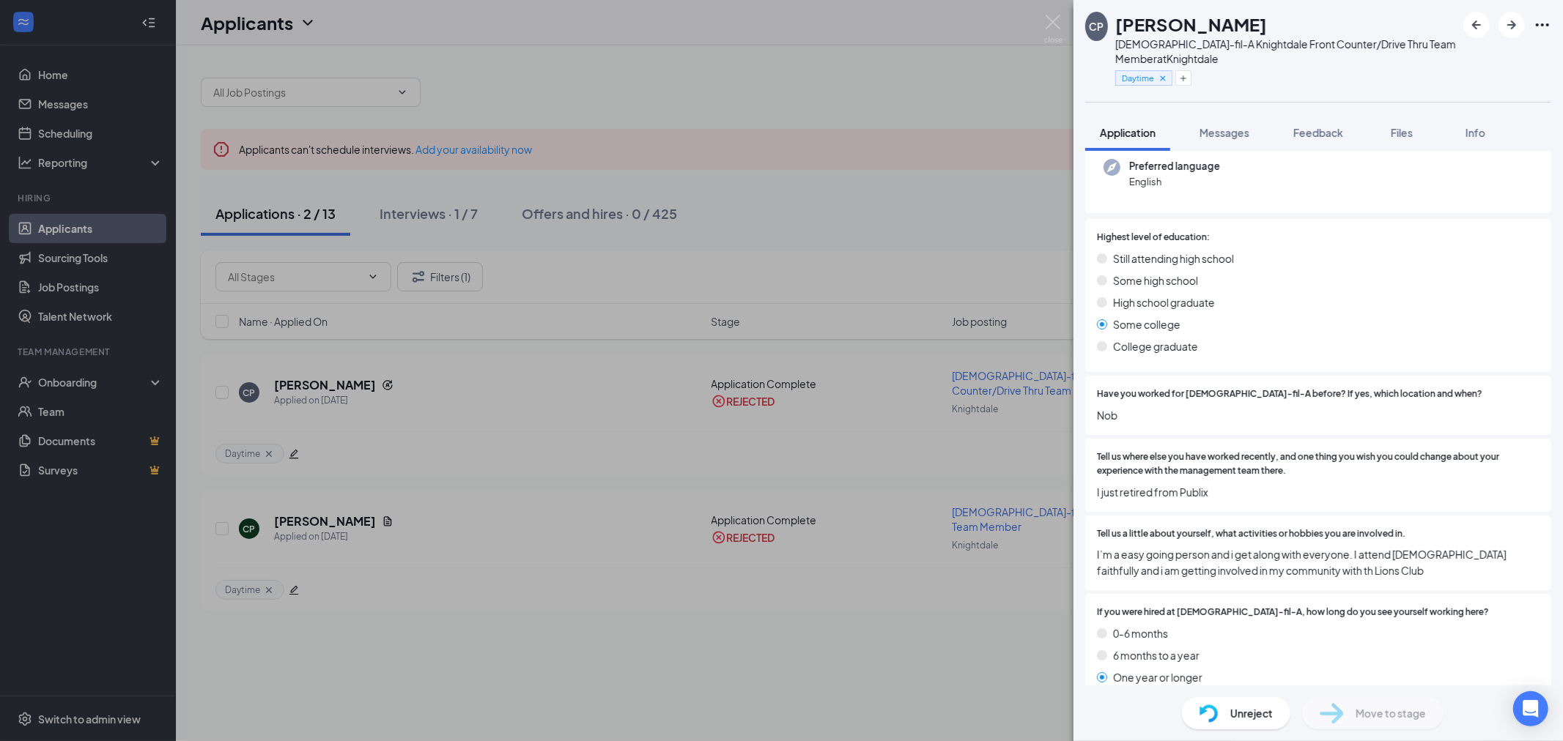
scroll to position [244, 0]
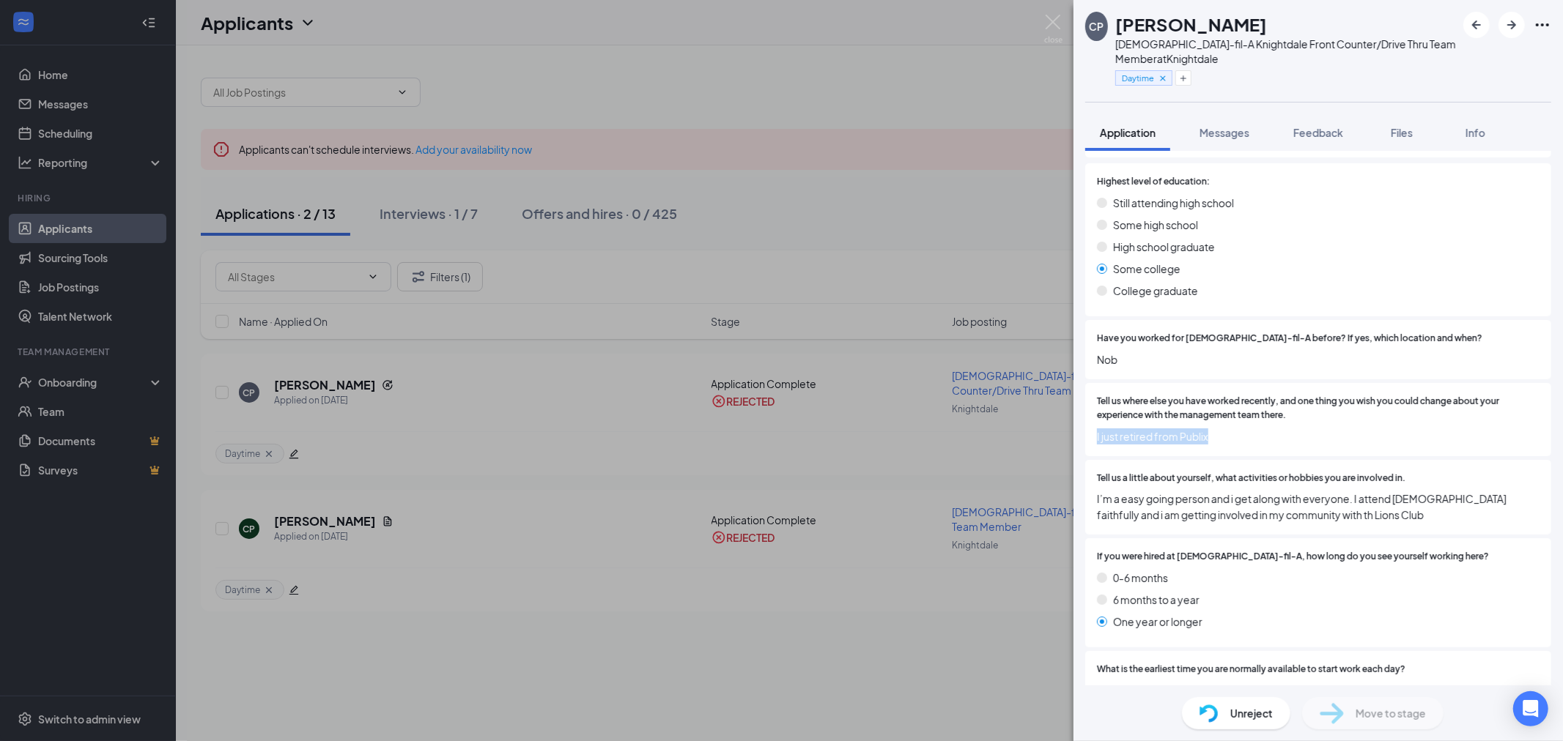
drag, startPoint x: 1095, startPoint y: 434, endPoint x: 1215, endPoint y: 433, distance: 119.4
click at [1215, 433] on div "Tell us where else you have worked recently, and one thing you wish you could c…" at bounding box center [1318, 419] width 466 height 73
click at [330, 443] on div "CP Clarence Page Chick-fil-A Knightdale Front Counter/Drive Thru Team Member at…" at bounding box center [781, 370] width 1563 height 741
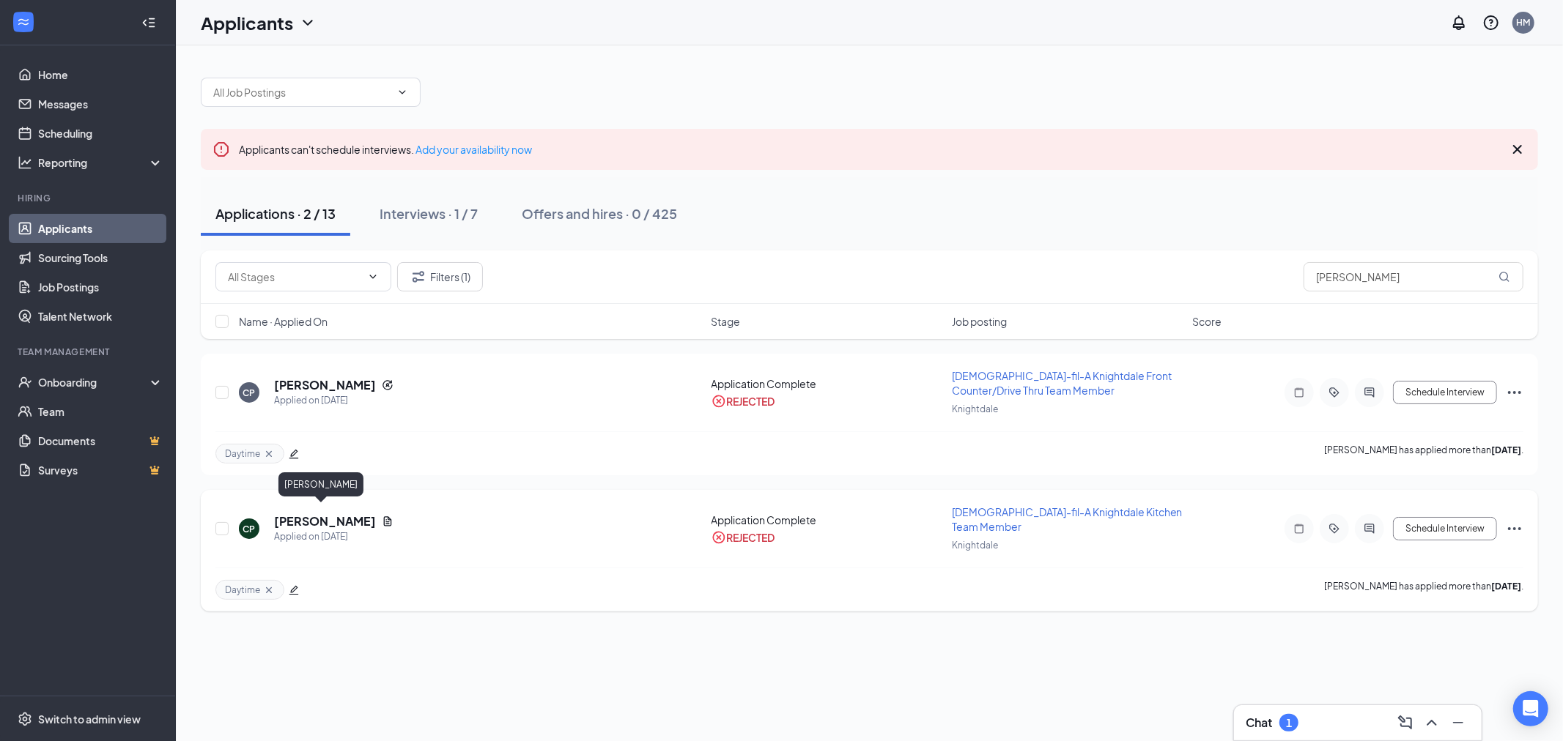
click at [320, 514] on h5 "Clarence page" at bounding box center [325, 522] width 102 height 16
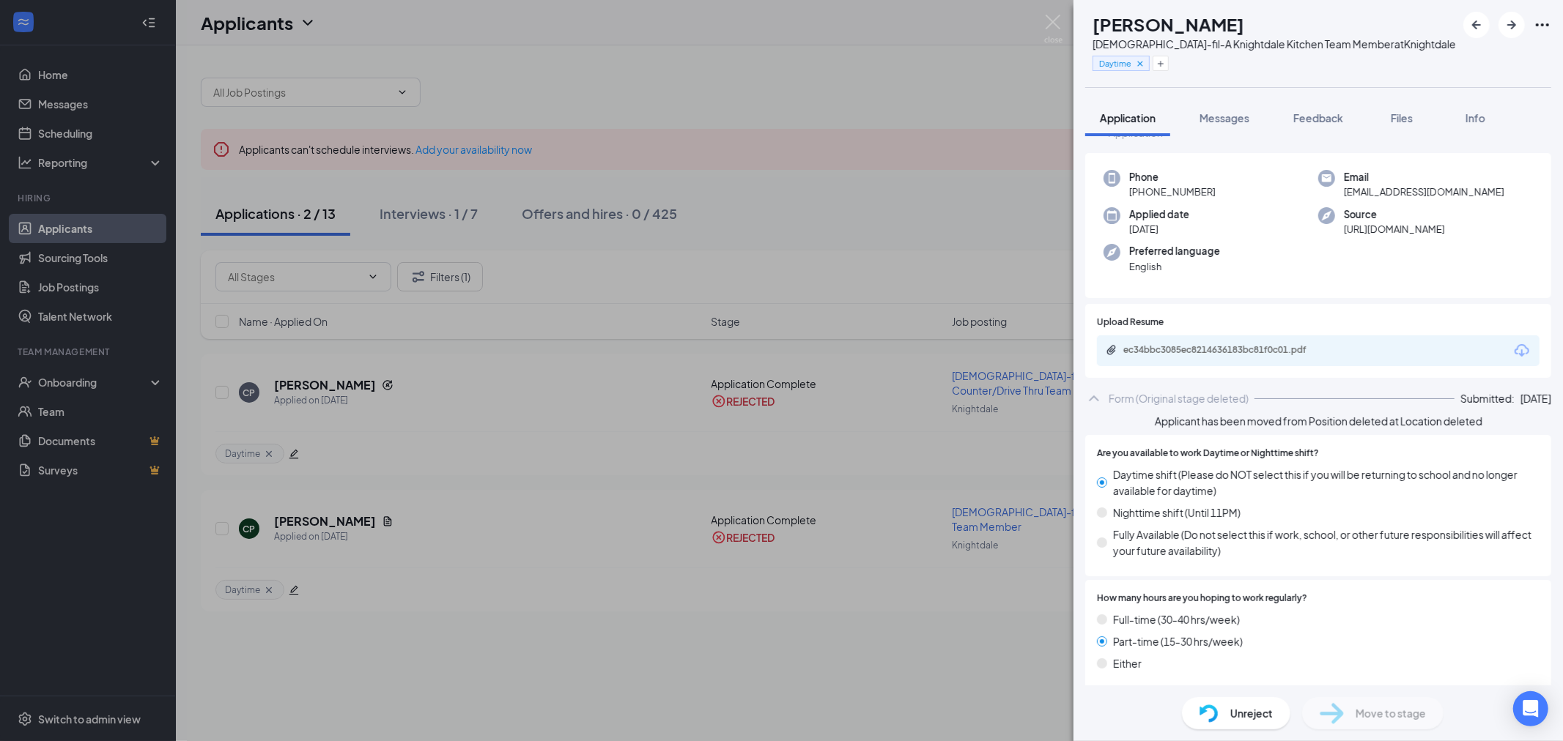
scroll to position [81, 0]
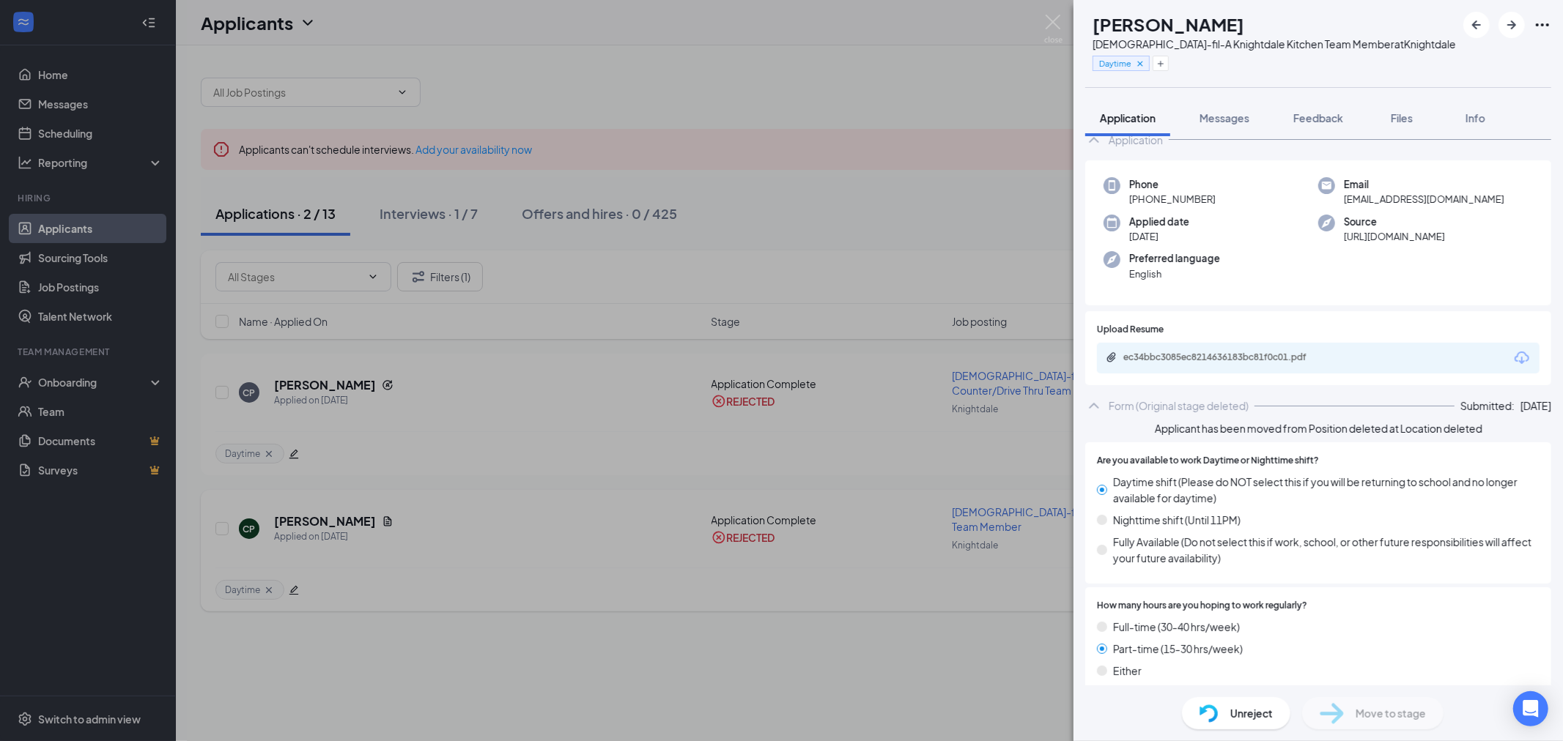
drag, startPoint x: 460, startPoint y: 627, endPoint x: 406, endPoint y: 591, distance: 65.4
click at [460, 627] on div "CP Clarence page Chick-fil-A Knightdale Kitchen Team Member at Knightdale Dayti…" at bounding box center [781, 370] width 1563 height 741
